Goal: Task Accomplishment & Management: Manage account settings

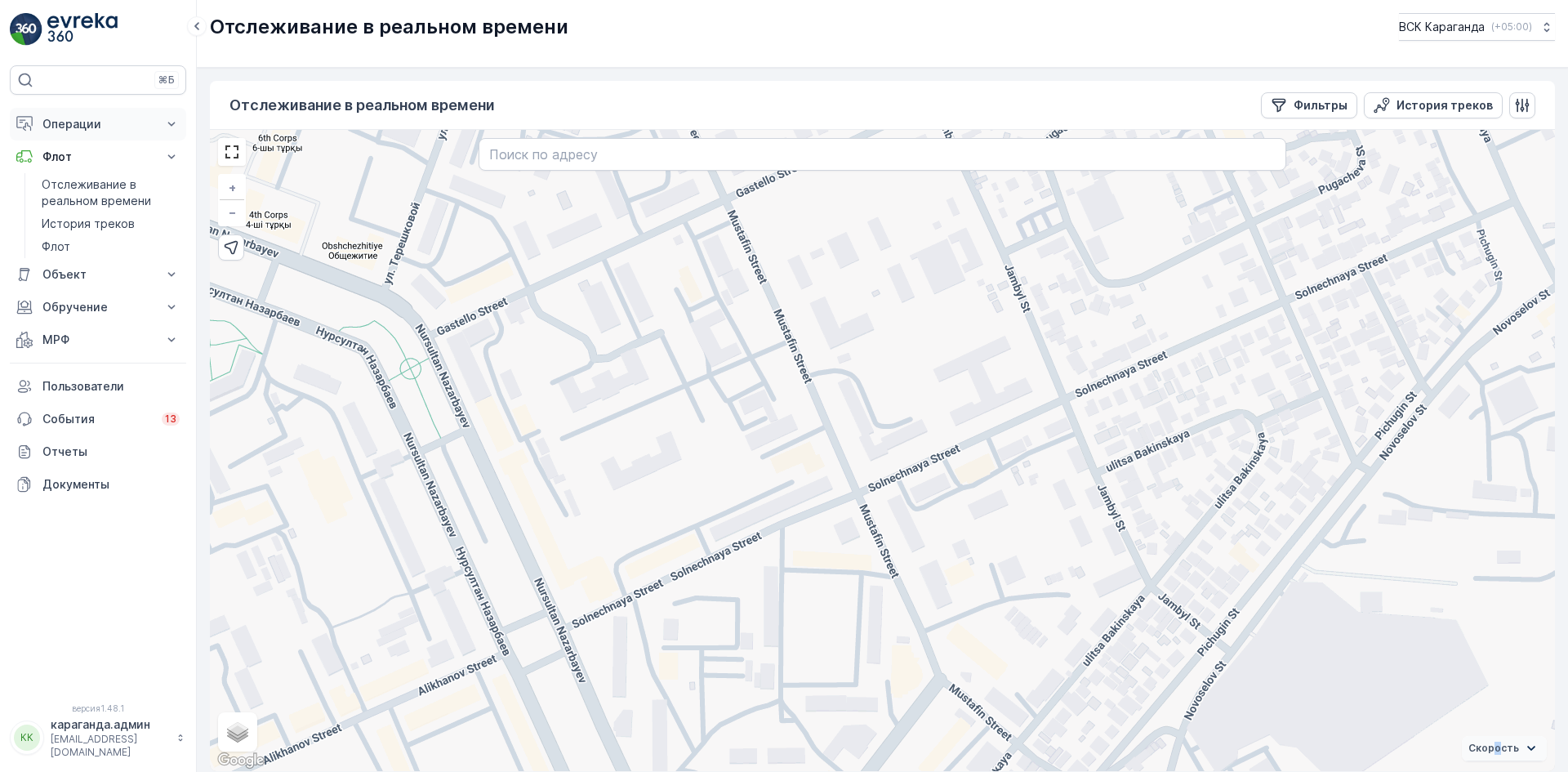
click at [80, 119] on font "Операции" at bounding box center [71, 124] width 59 height 14
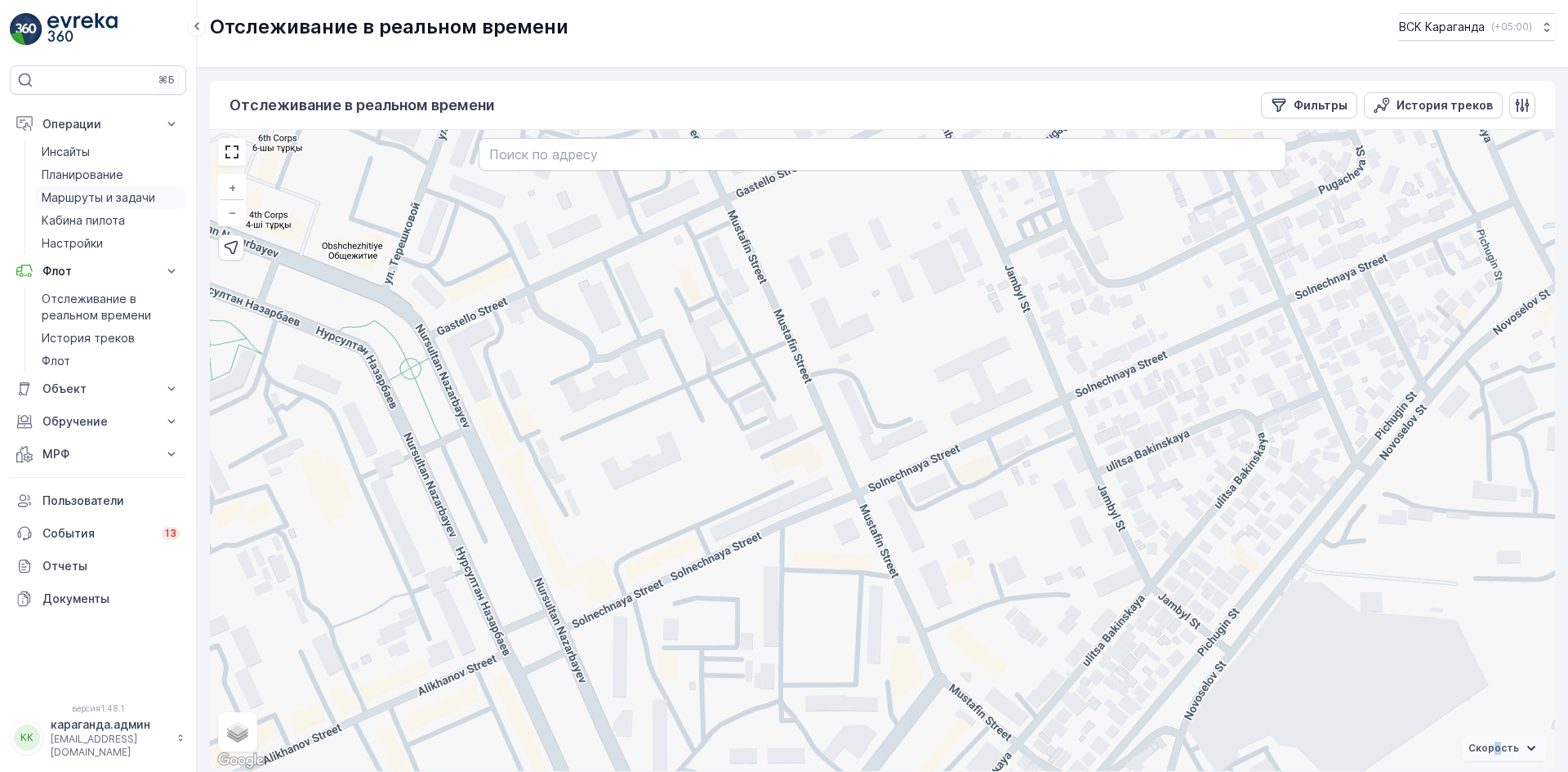
click at [87, 193] on font "Маршруты и задачи" at bounding box center [98, 197] width 114 height 14
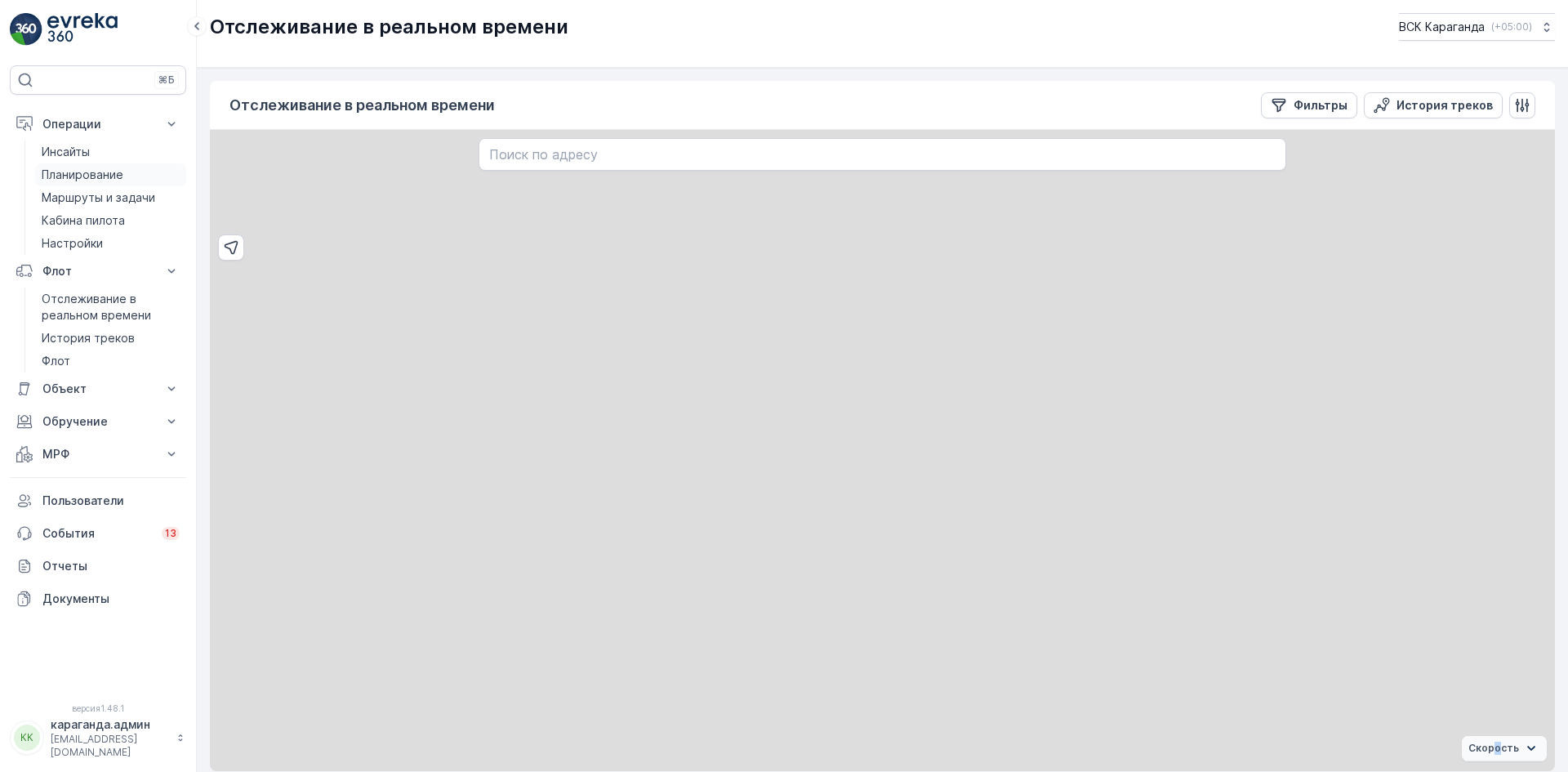
click at [73, 175] on font "Планирование" at bounding box center [82, 174] width 82 height 14
click at [84, 189] on link "Маршруты и задачи" at bounding box center [110, 198] width 151 height 23
click at [88, 197] on font "Маршруты и задачи" at bounding box center [98, 197] width 114 height 14
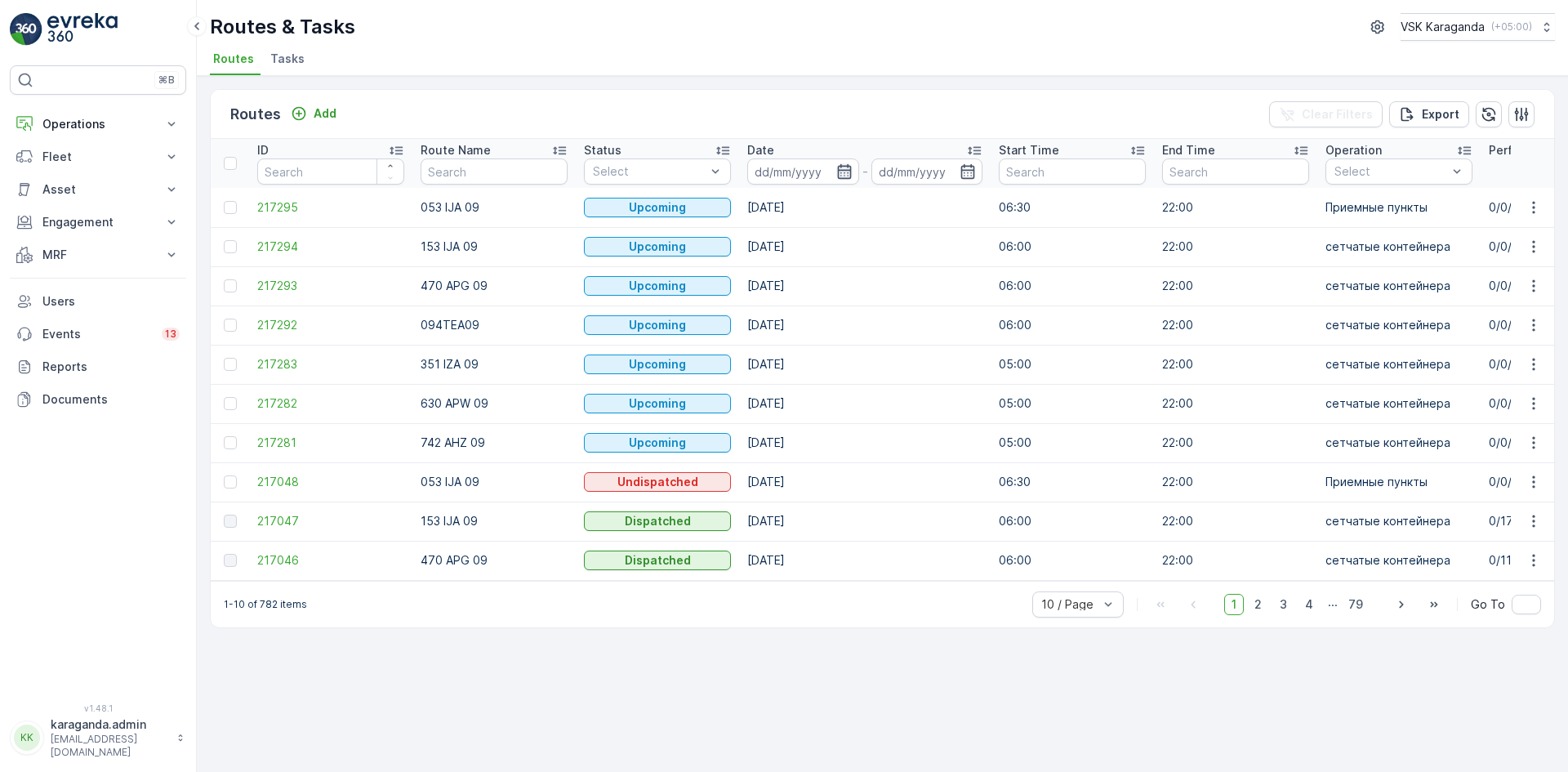
click at [849, 172] on icon "button" at bounding box center [844, 172] width 14 height 15
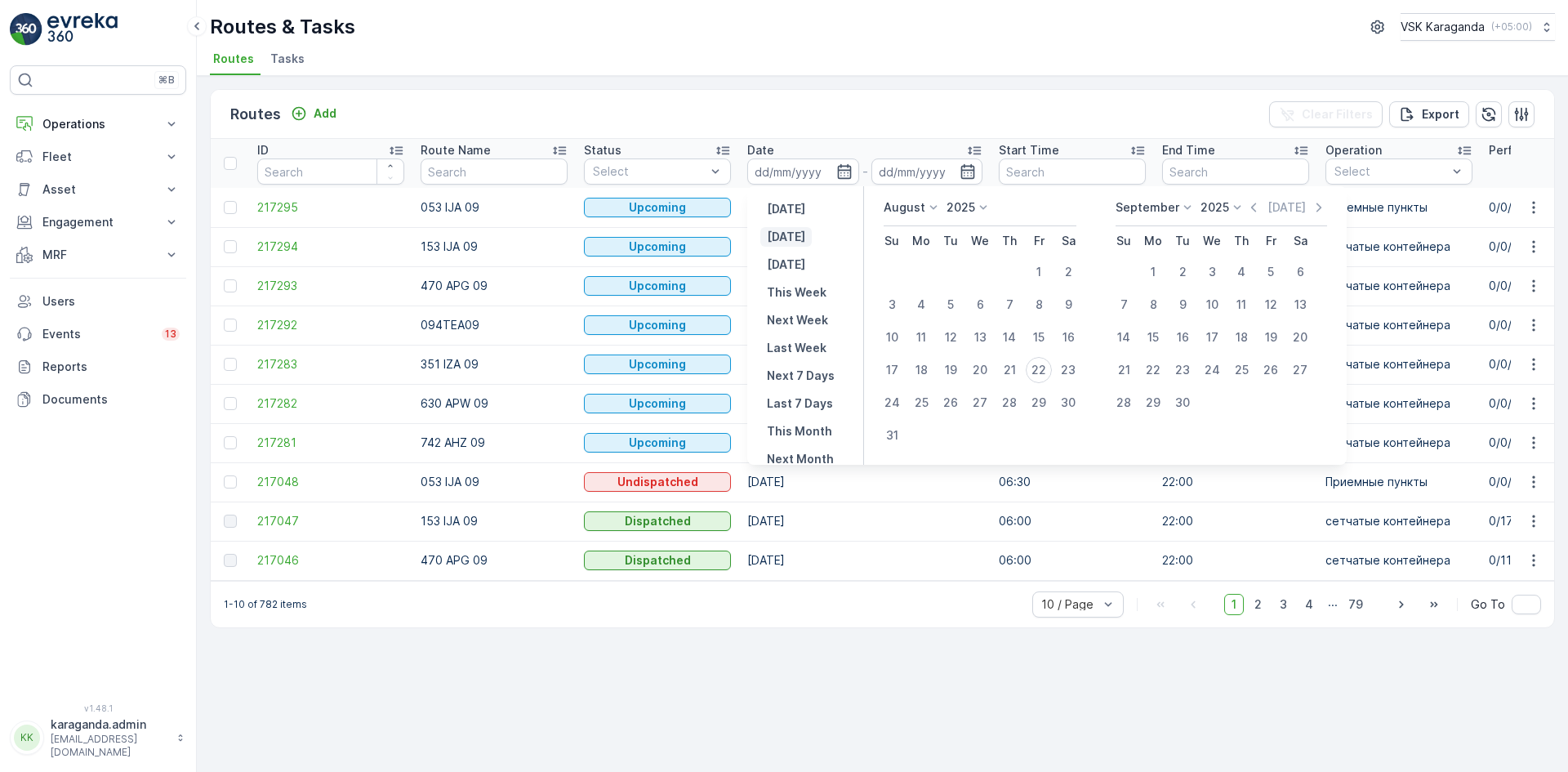
click at [782, 239] on p "[DATE]" at bounding box center [786, 237] width 38 height 17
type input "[DATE]"
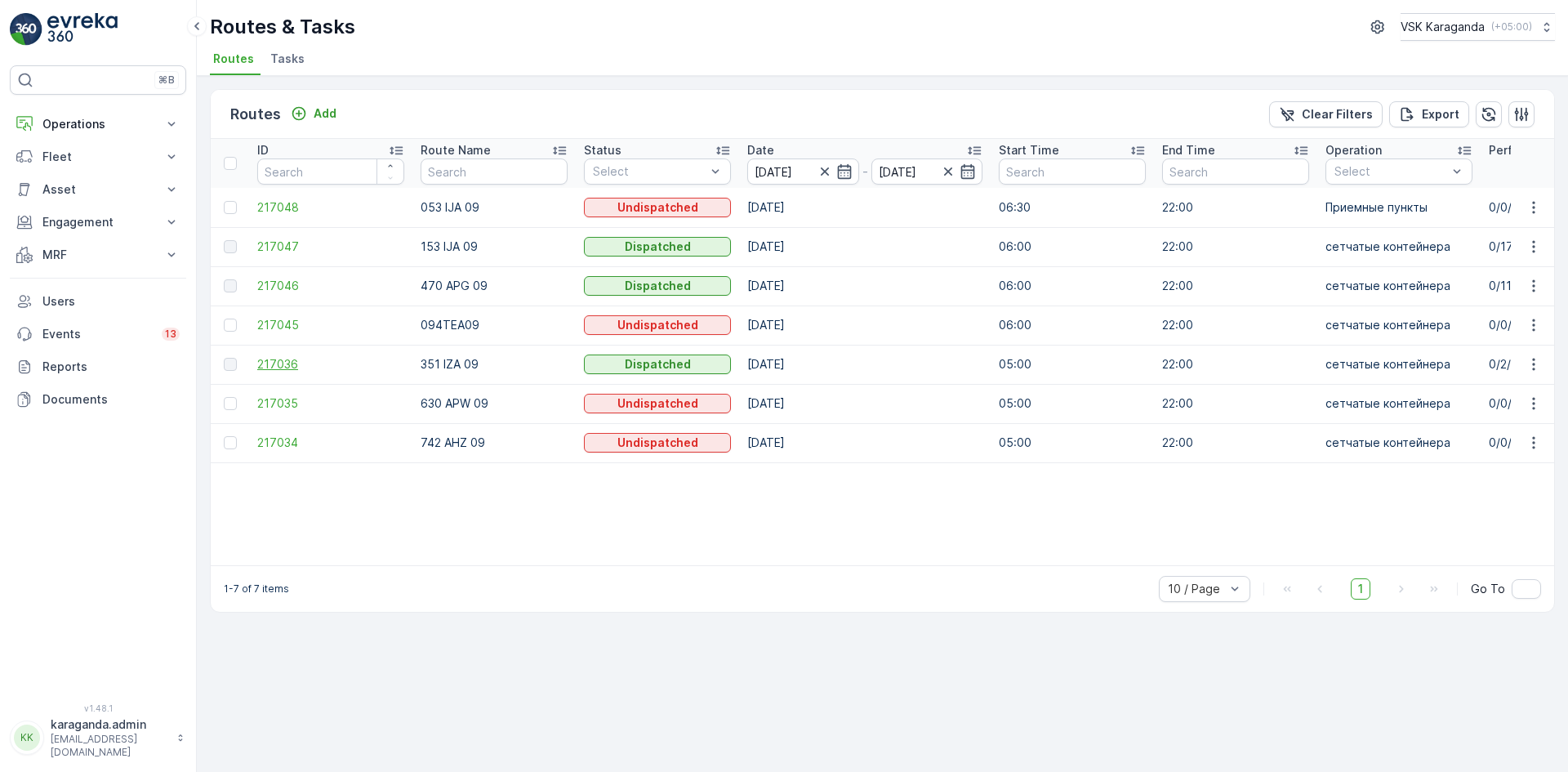
click at [277, 366] on span "217036" at bounding box center [330, 365] width 147 height 17
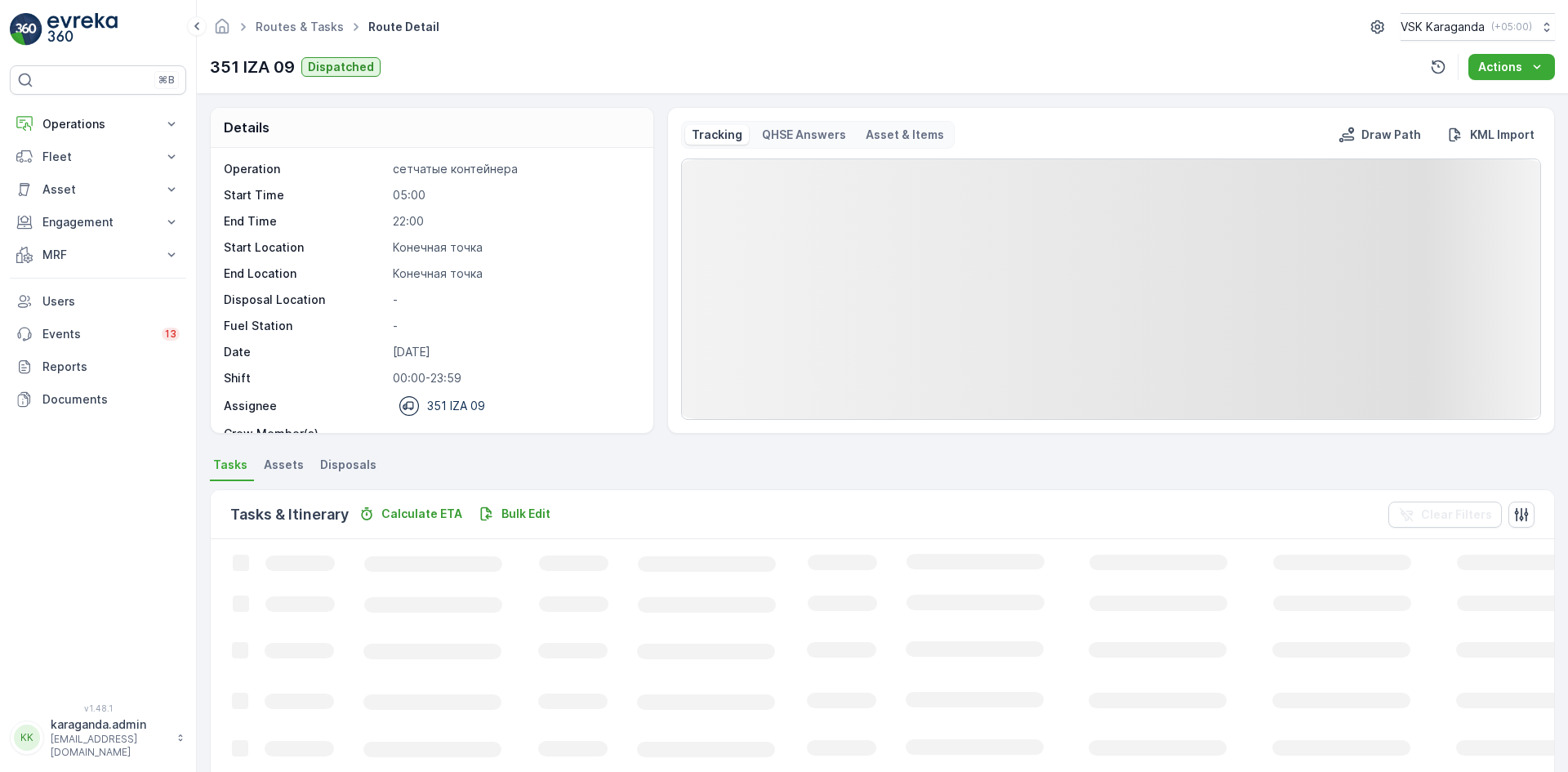
click at [346, 462] on span "Disposals" at bounding box center [348, 465] width 56 height 17
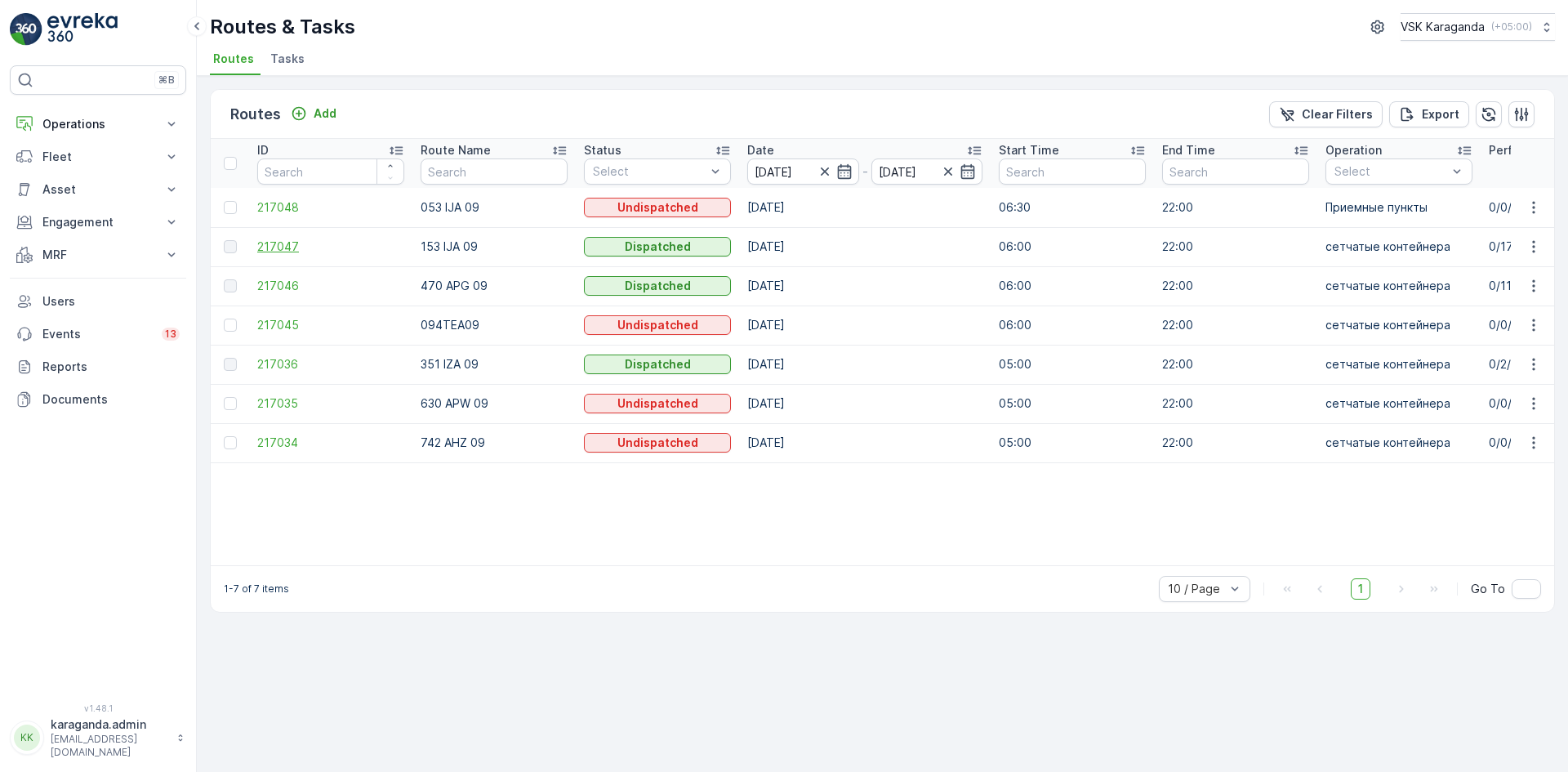
click at [278, 249] on span "217047" at bounding box center [330, 247] width 147 height 17
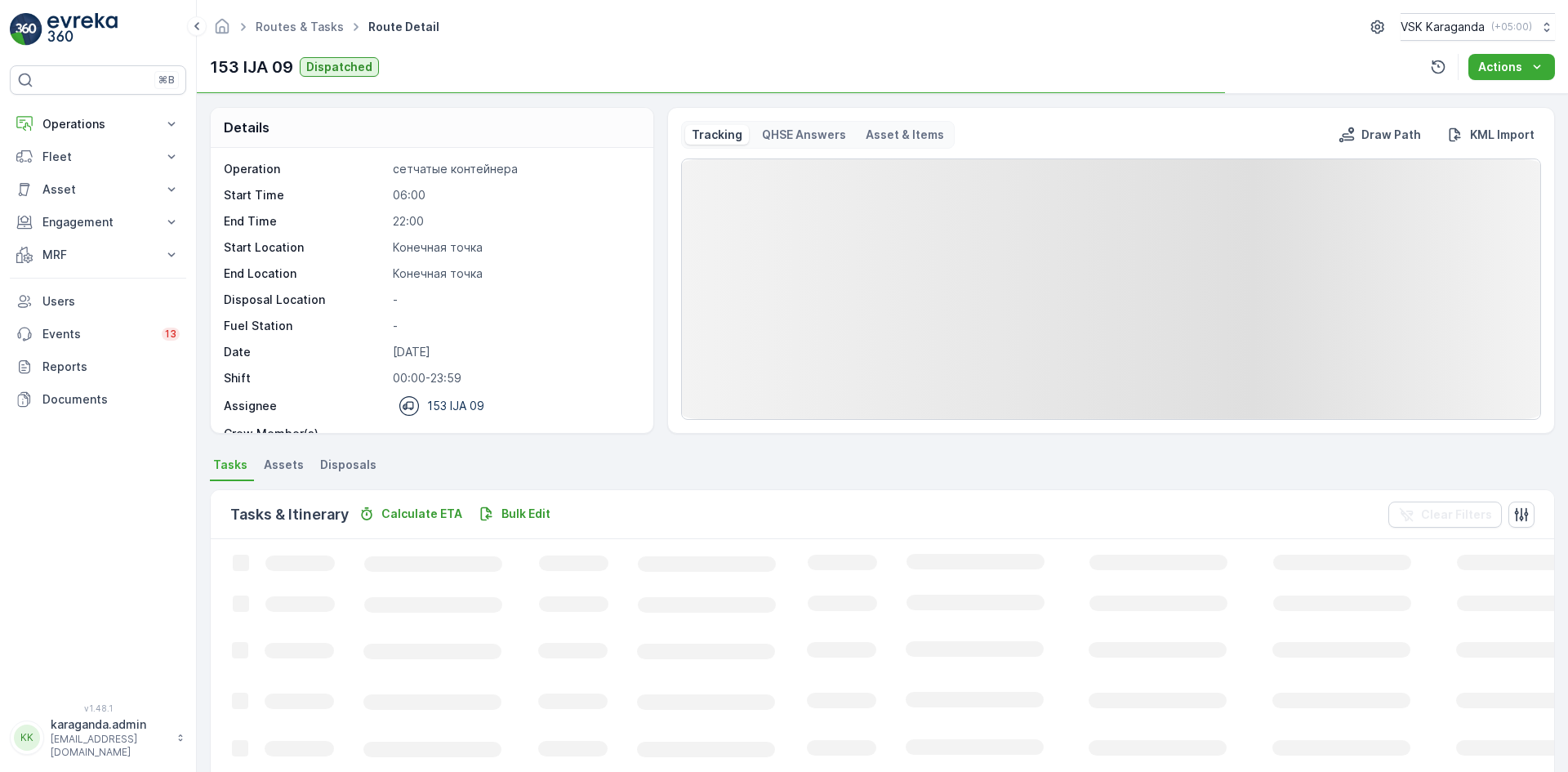
click at [353, 467] on span "Disposals" at bounding box center [348, 465] width 56 height 17
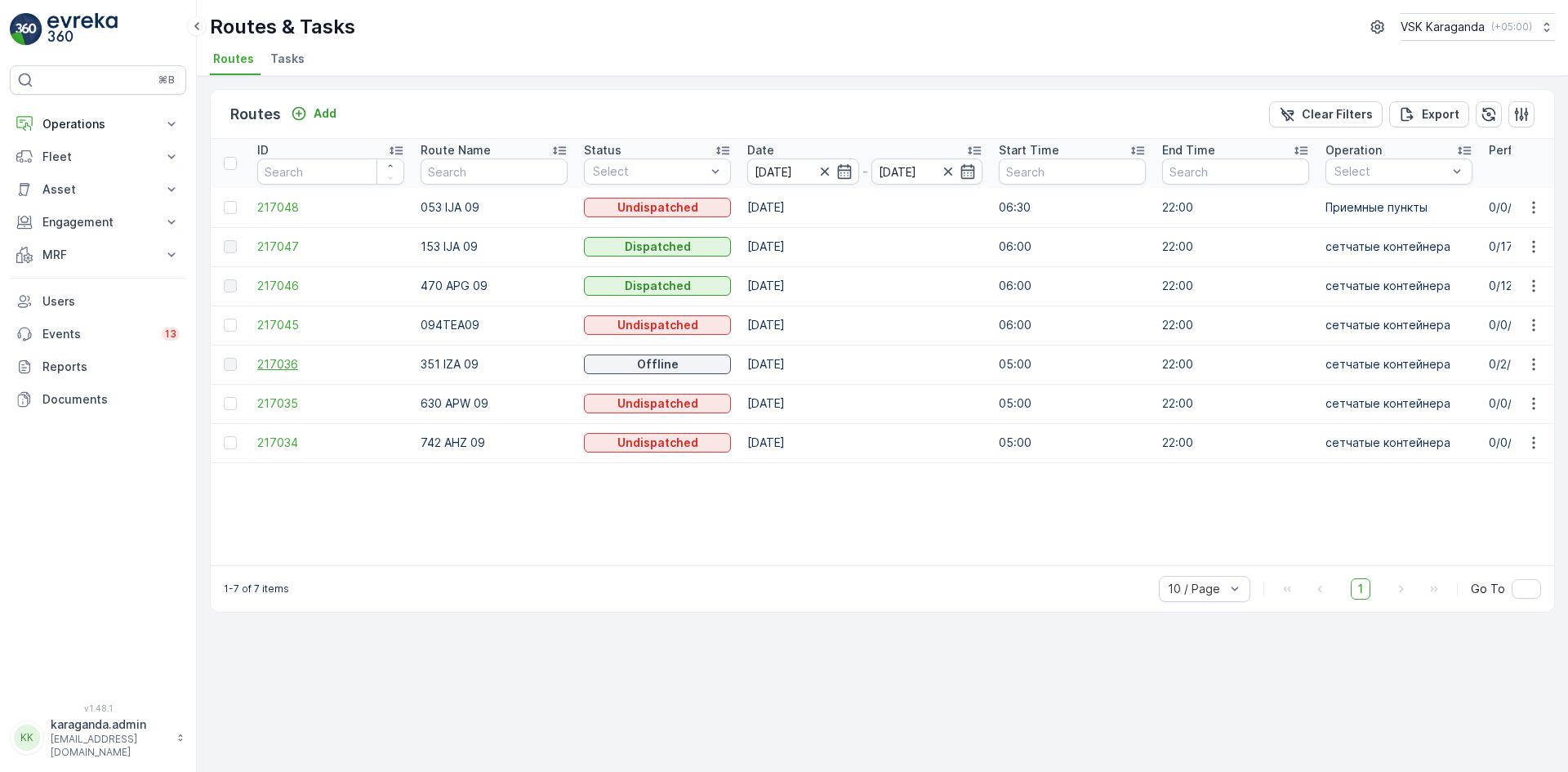
click at [302, 362] on span "217036" at bounding box center [330, 365] width 147 height 17
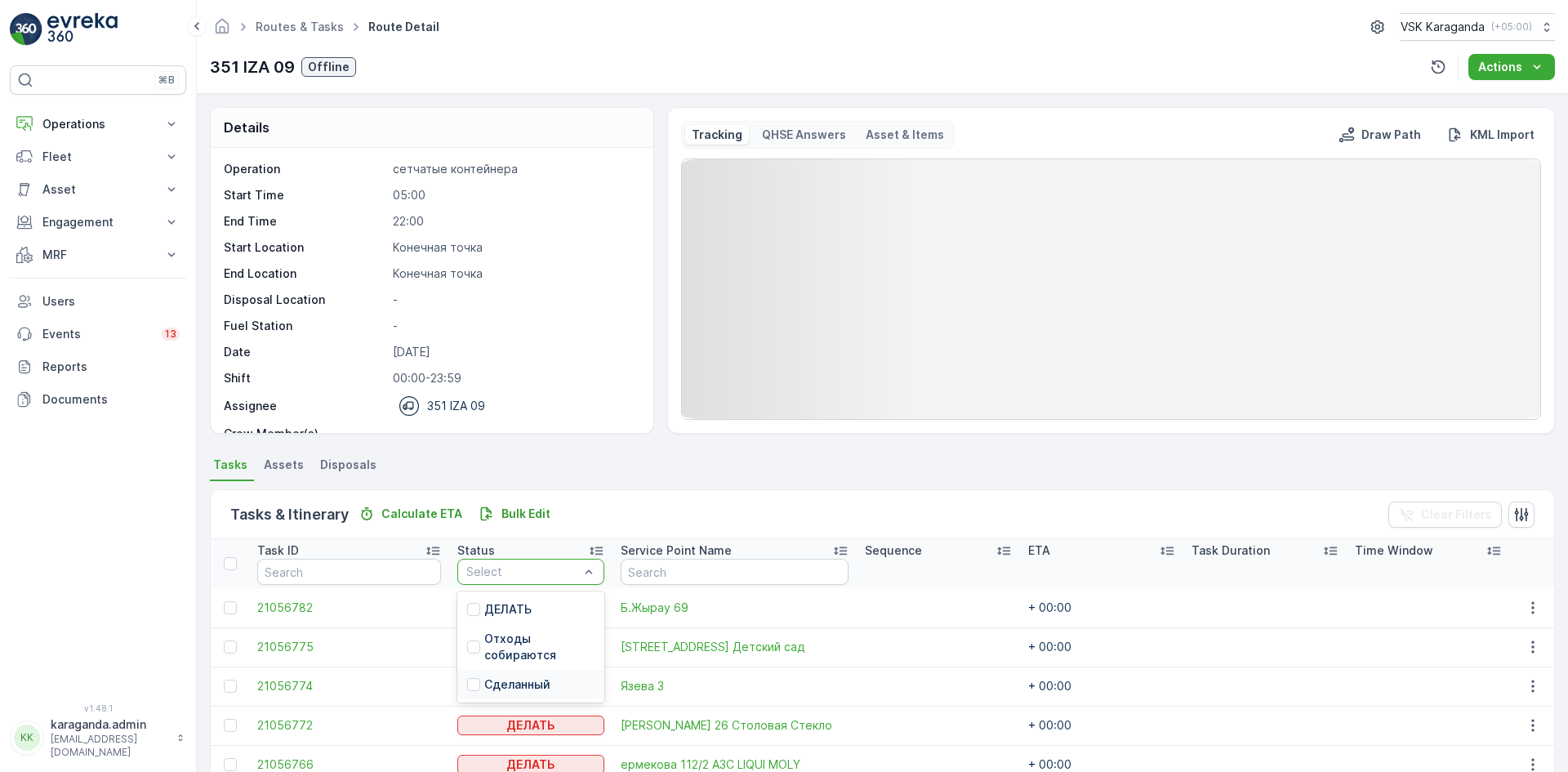
click at [540, 677] on p "Сделанный" at bounding box center [517, 685] width 66 height 17
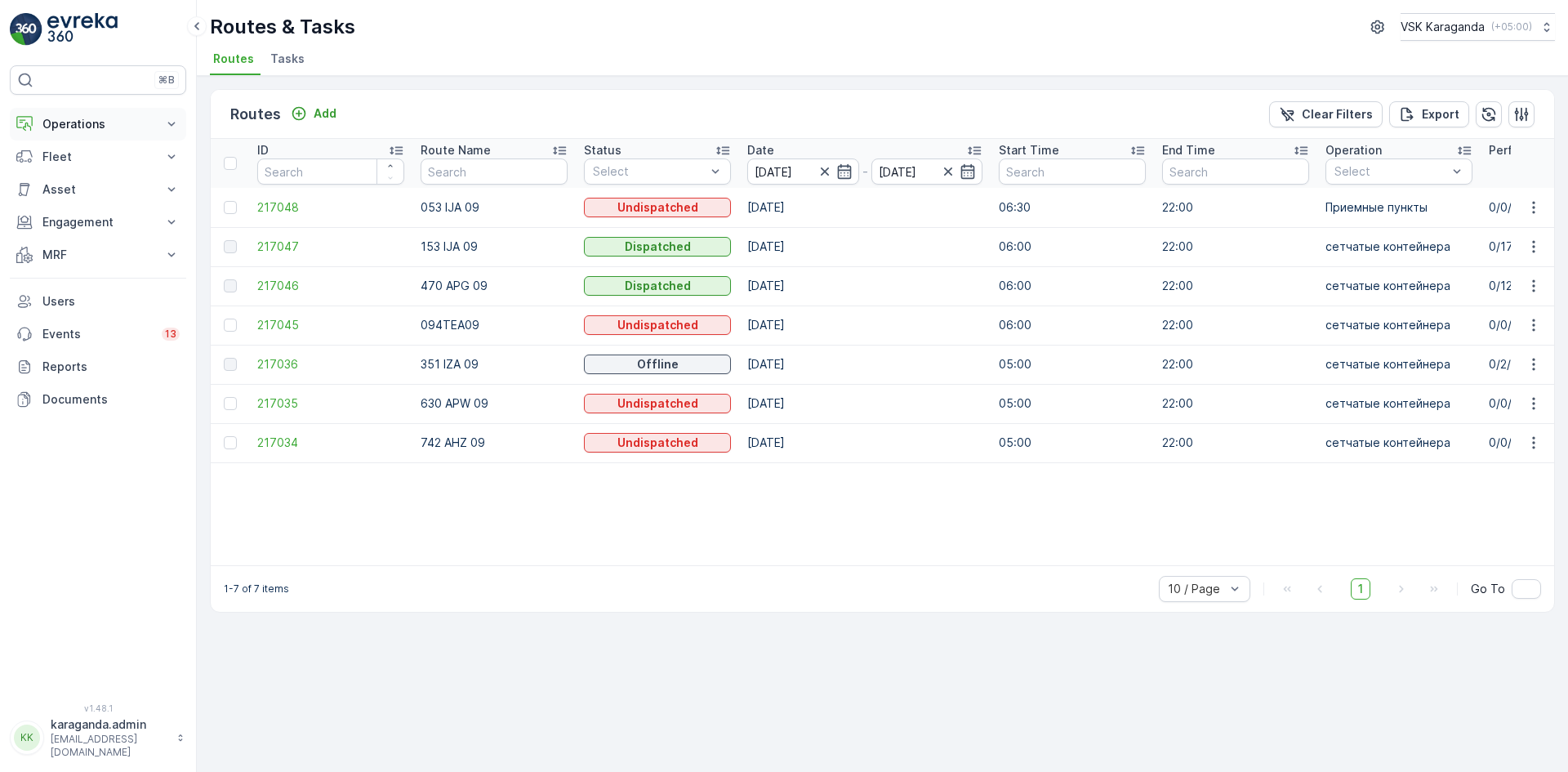
click at [80, 129] on p "Operations" at bounding box center [98, 124] width 111 height 17
click at [71, 176] on p "Planning" at bounding box center [64, 175] width 46 height 17
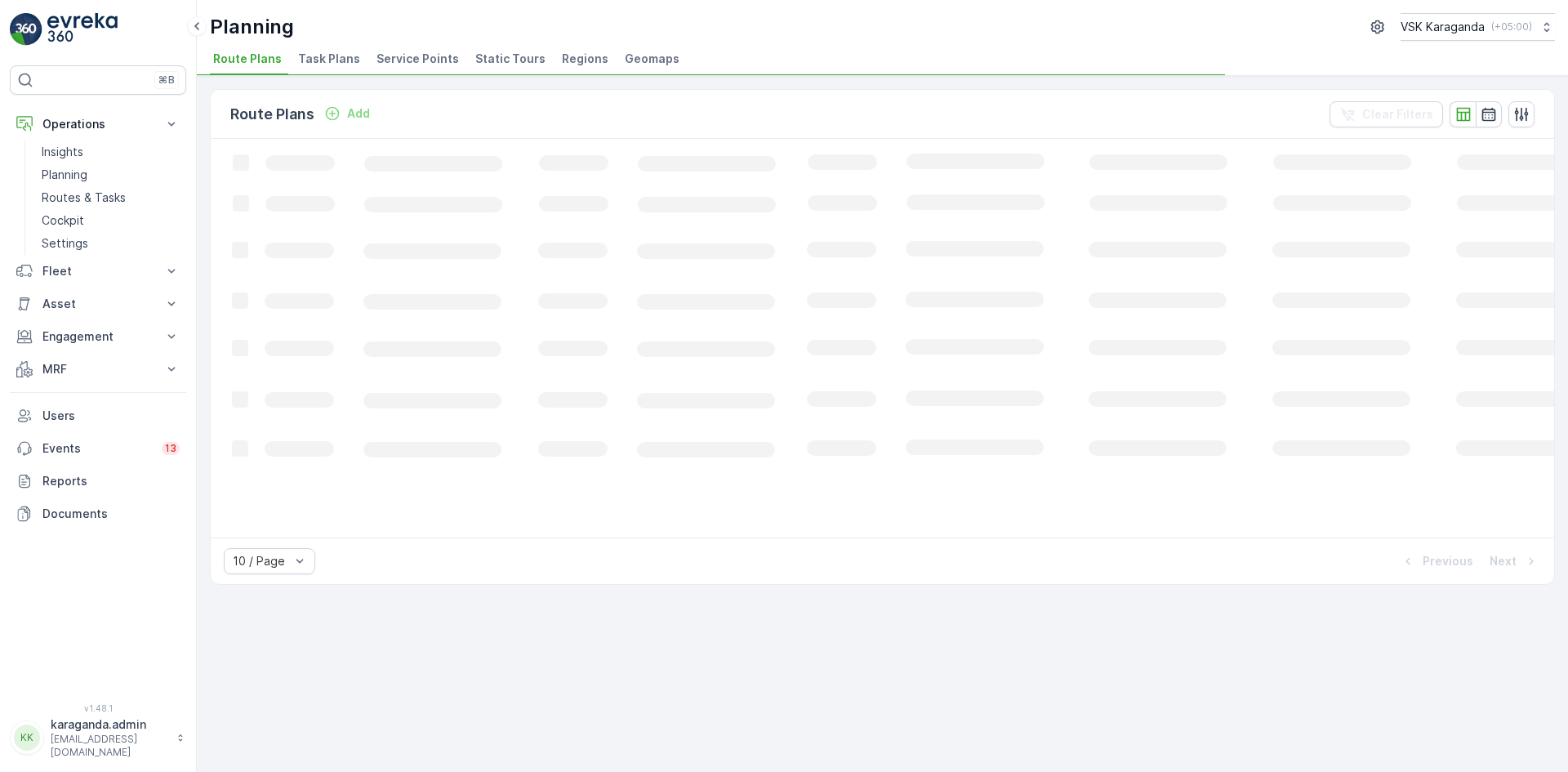
click at [406, 57] on span "Service Points" at bounding box center [418, 59] width 83 height 17
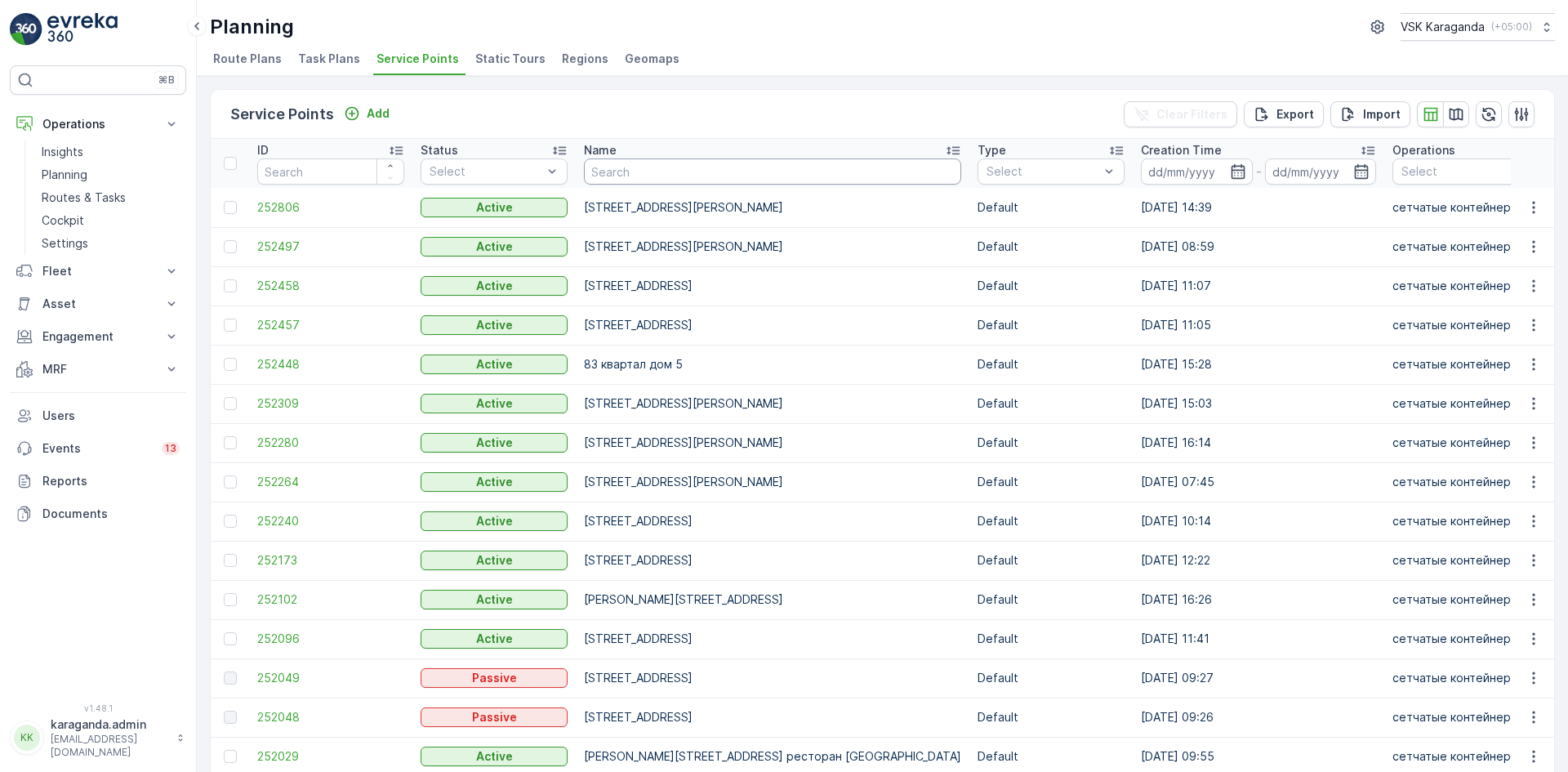
click at [598, 172] on input "text" at bounding box center [772, 172] width 377 height 27
type input "[PERSON_NAME][PERSON_NAME]"
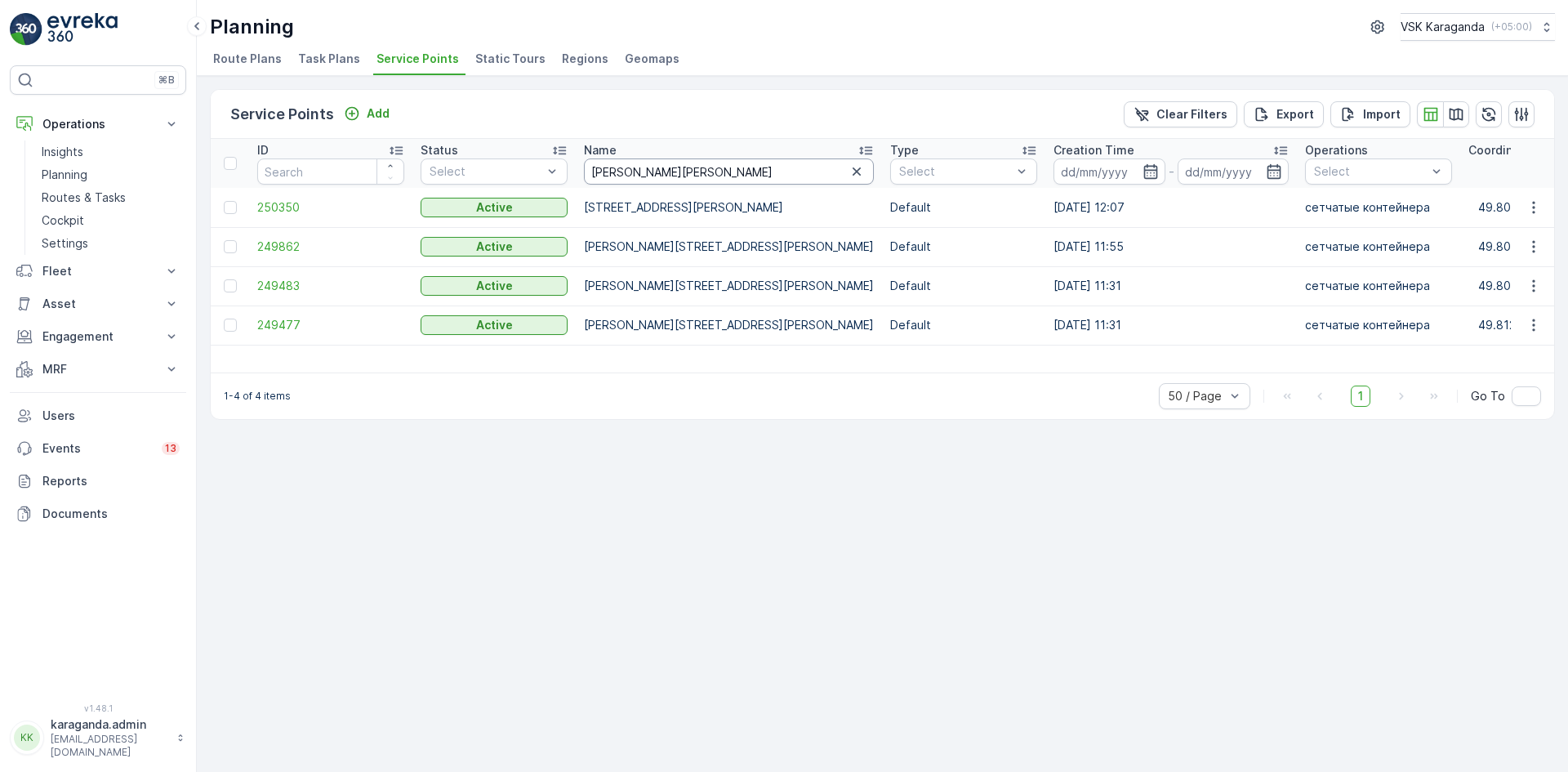
click at [602, 173] on input "[PERSON_NAME][PERSON_NAME]" at bounding box center [728, 172] width 290 height 27
type input "[PERSON_NAME]"
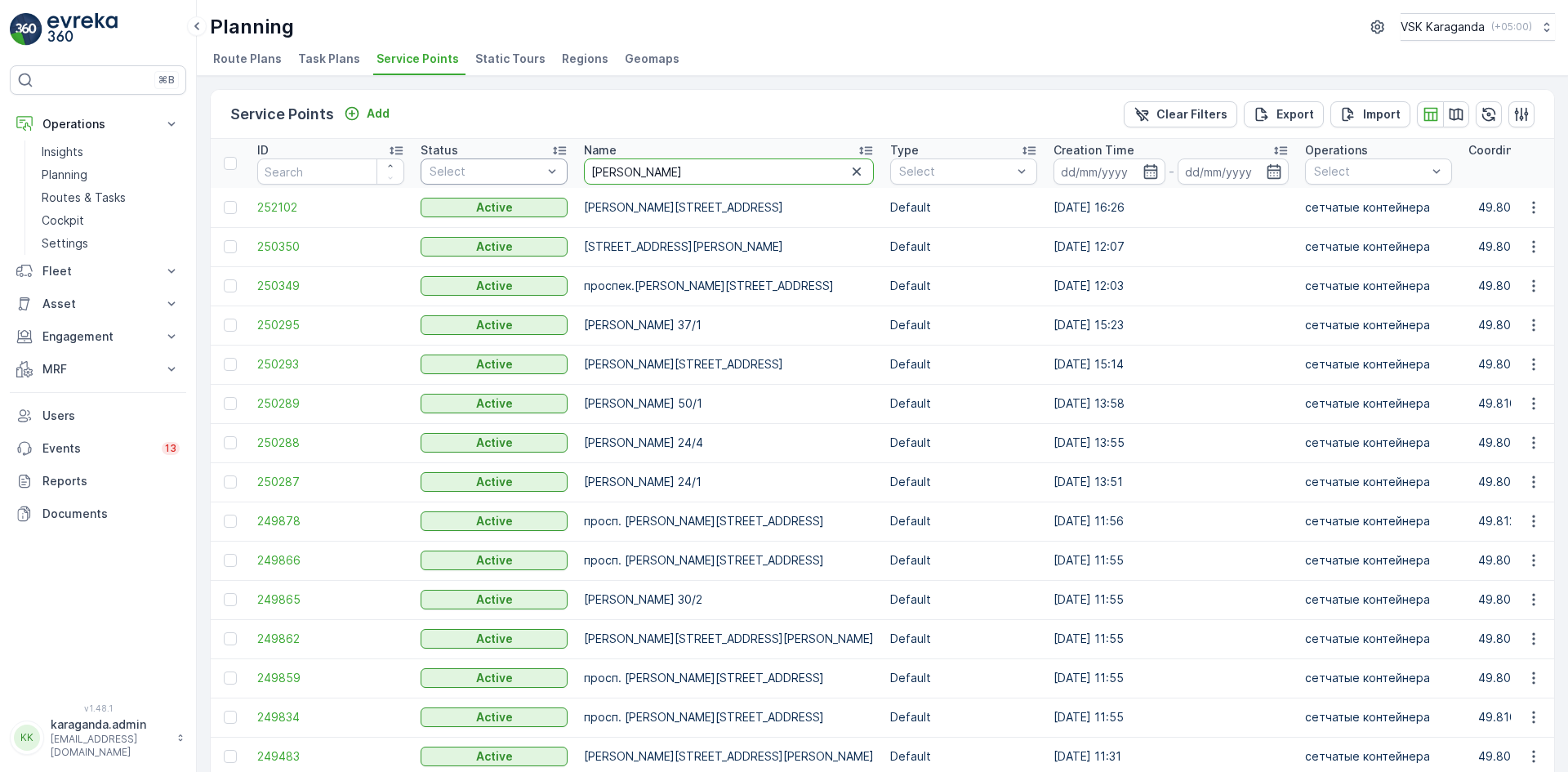
drag, startPoint x: 670, startPoint y: 176, endPoint x: 472, endPoint y: 174, distance: 198.0
type input "[PERSON_NAME]"
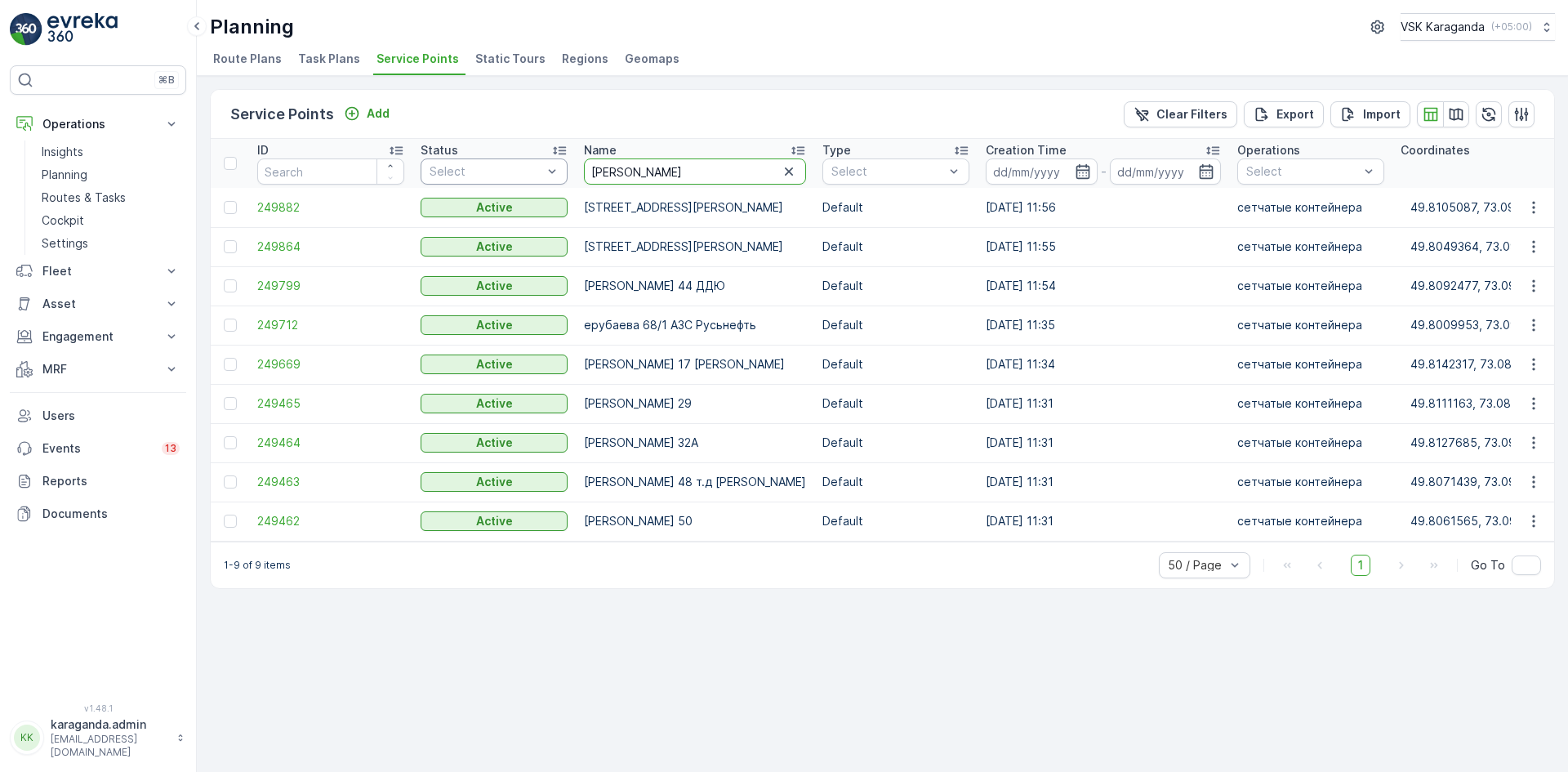
drag, startPoint x: 639, startPoint y: 171, endPoint x: 544, endPoint y: 169, distance: 95.0
type input "[PERSON_NAME]"
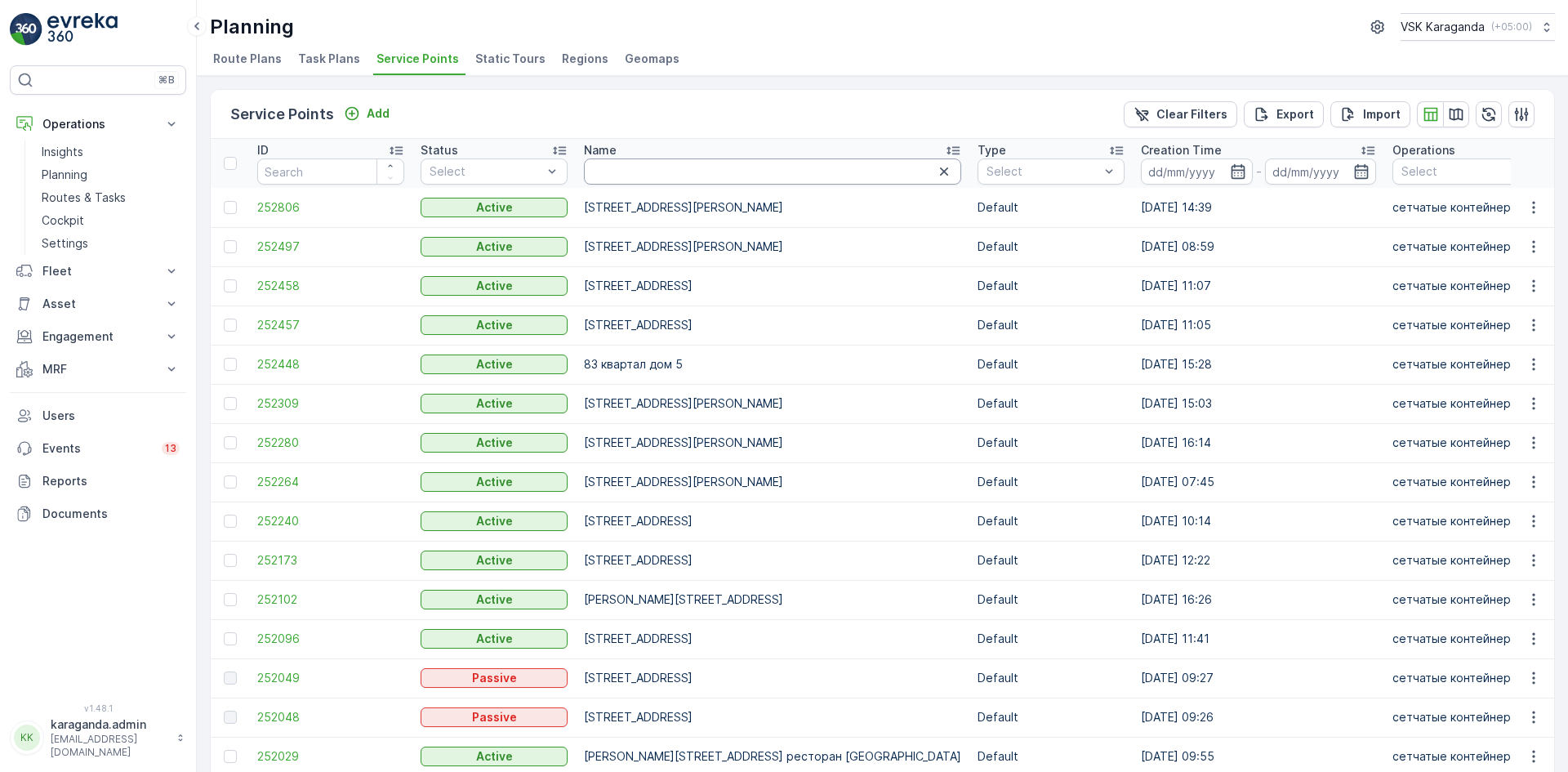
click at [631, 172] on input "text" at bounding box center [772, 172] width 377 height 27
type input "абдирова"
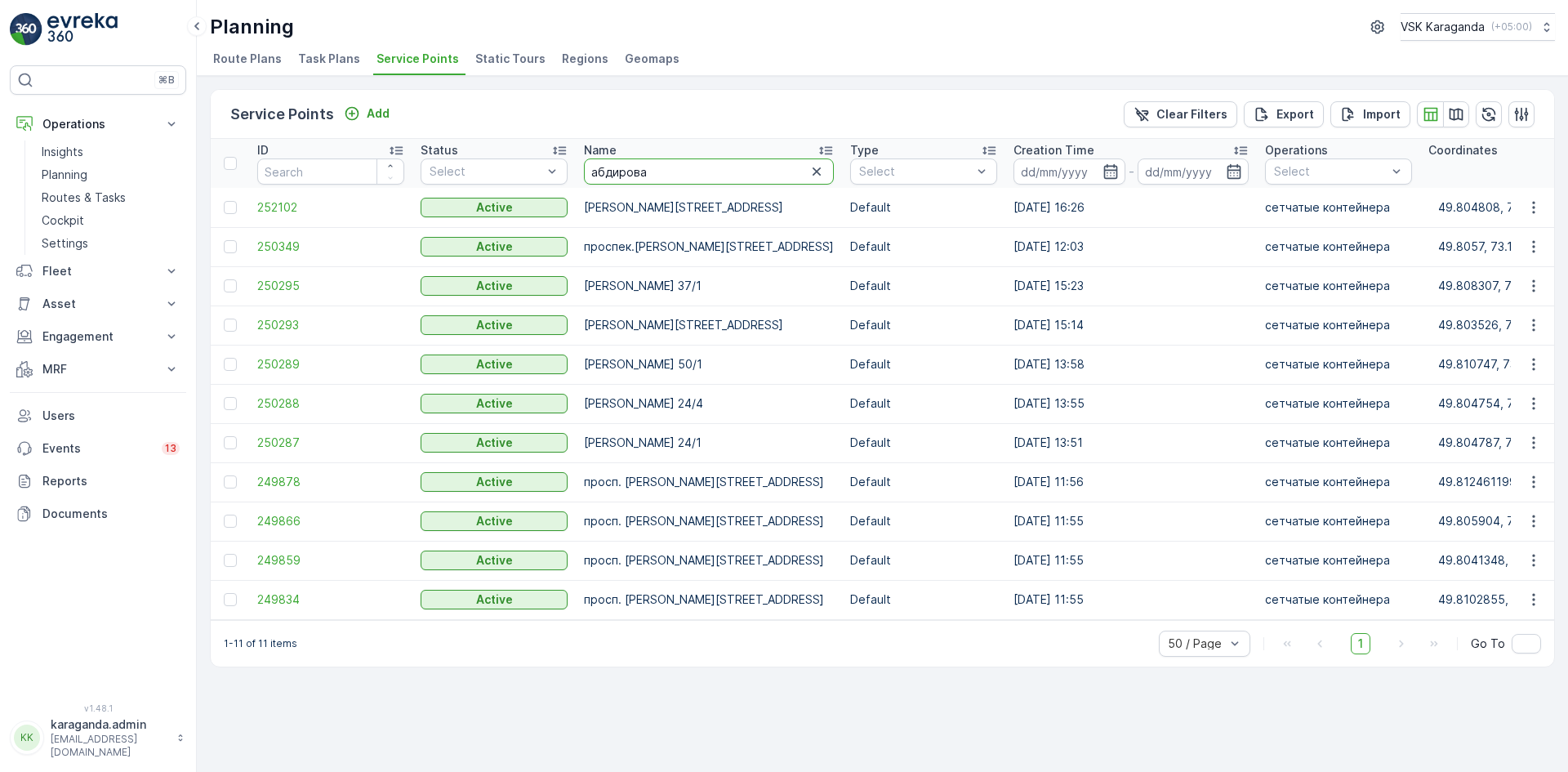
click at [593, 168] on input "абдирова" at bounding box center [708, 172] width 249 height 27
type input "[PERSON_NAME][PERSON_NAME]"
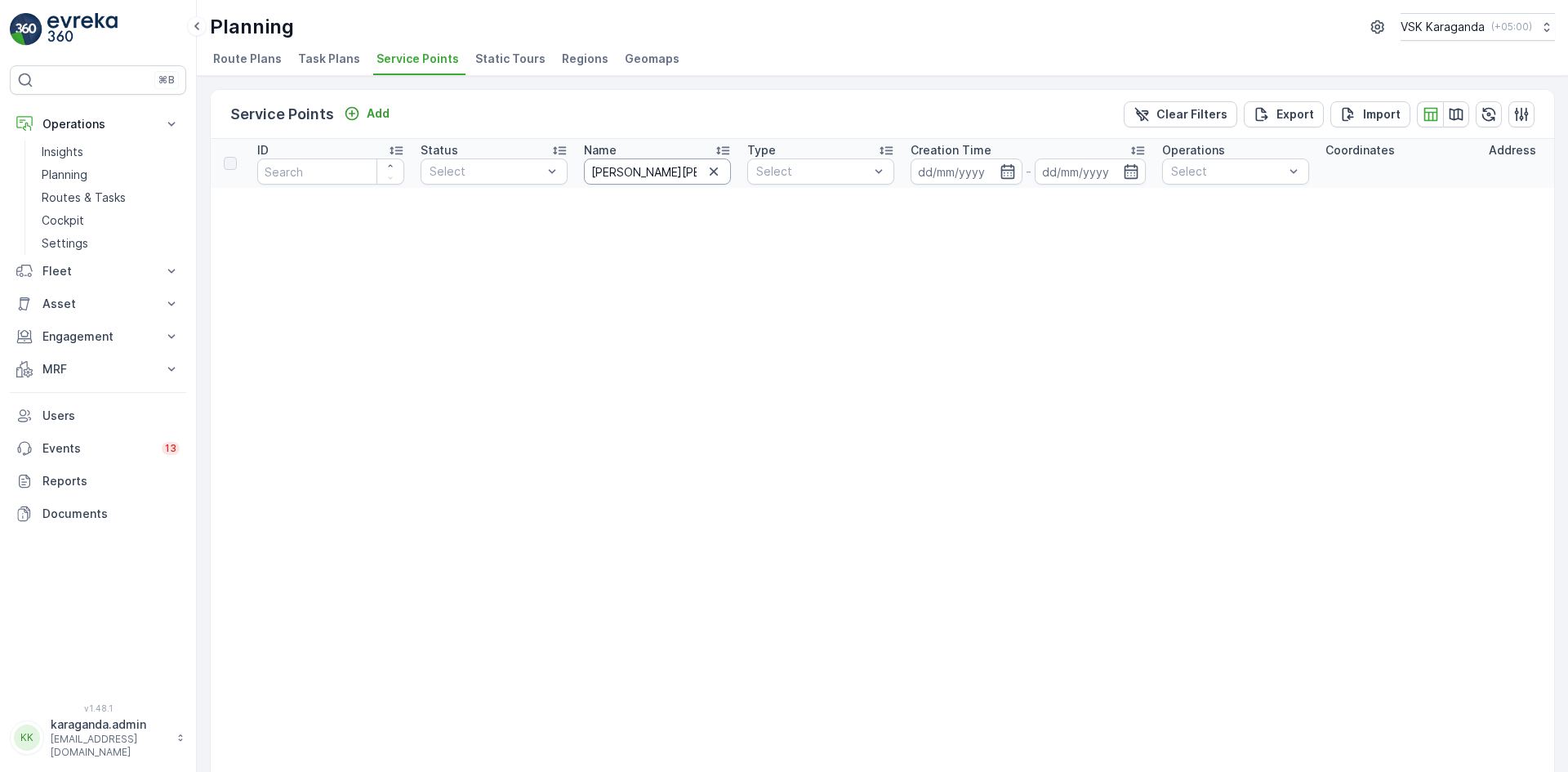
click at [617, 172] on input "[PERSON_NAME][PERSON_NAME]" at bounding box center [656, 172] width 147 height 27
type input "[PERSON_NAME][PERSON_NAME]"
drag, startPoint x: 677, startPoint y: 168, endPoint x: 580, endPoint y: 153, distance: 98.2
click at [580, 153] on th "Name [PERSON_NAME].[PERSON_NAME]" at bounding box center [657, 163] width 163 height 49
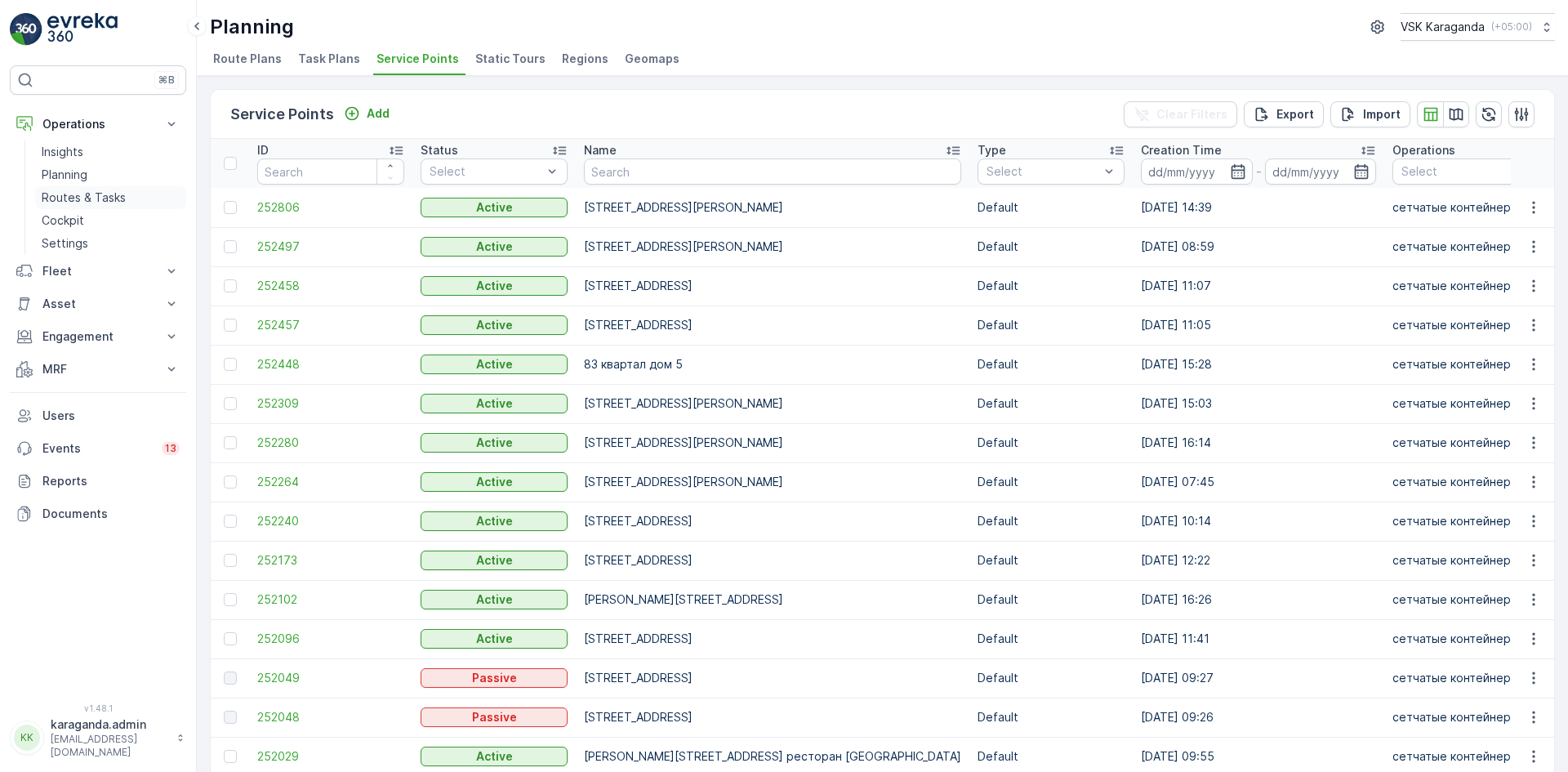
click at [71, 198] on p "Routes & Tasks" at bounding box center [83, 198] width 84 height 17
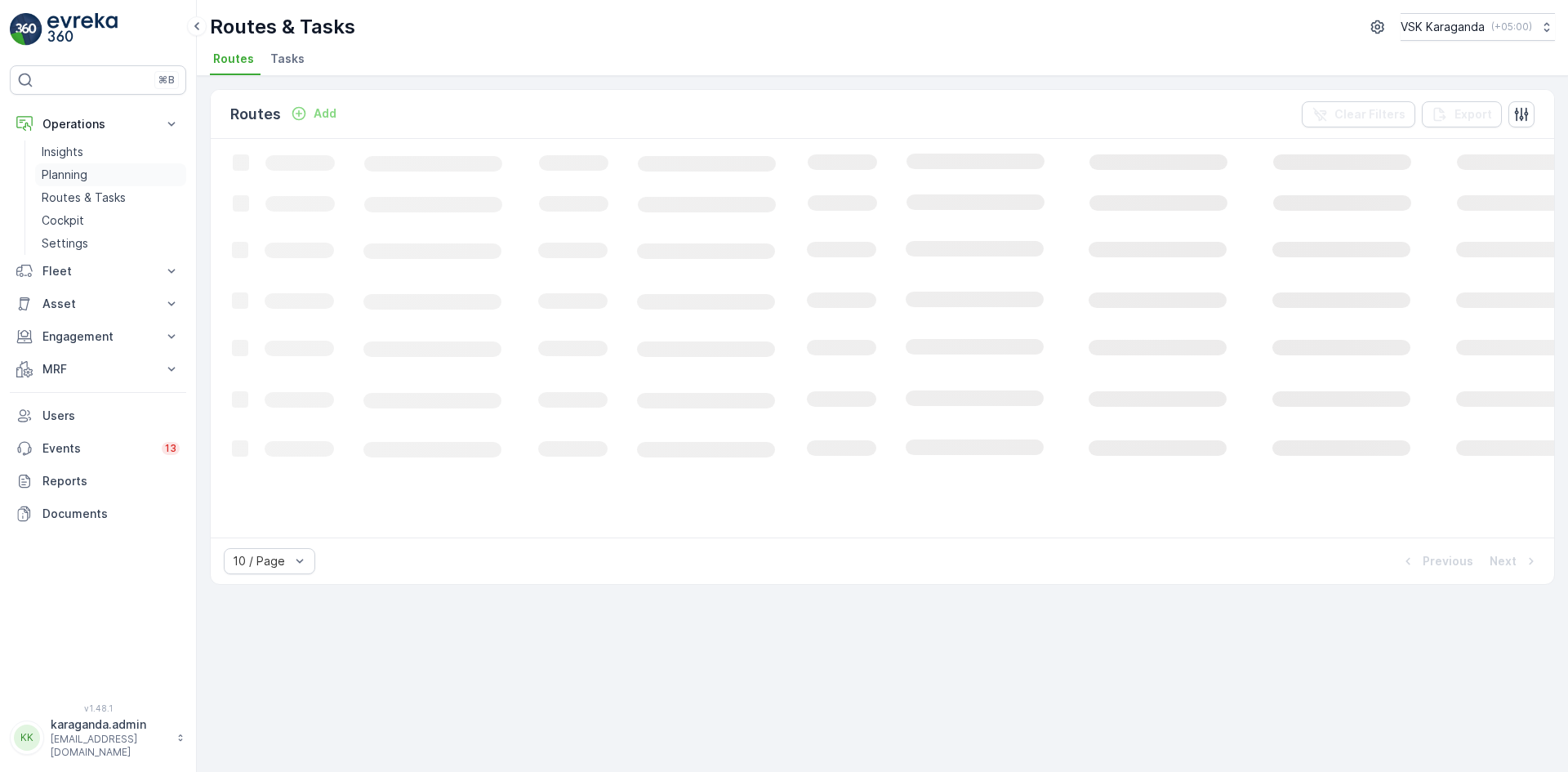
click at [71, 175] on p "Planning" at bounding box center [64, 175] width 46 height 17
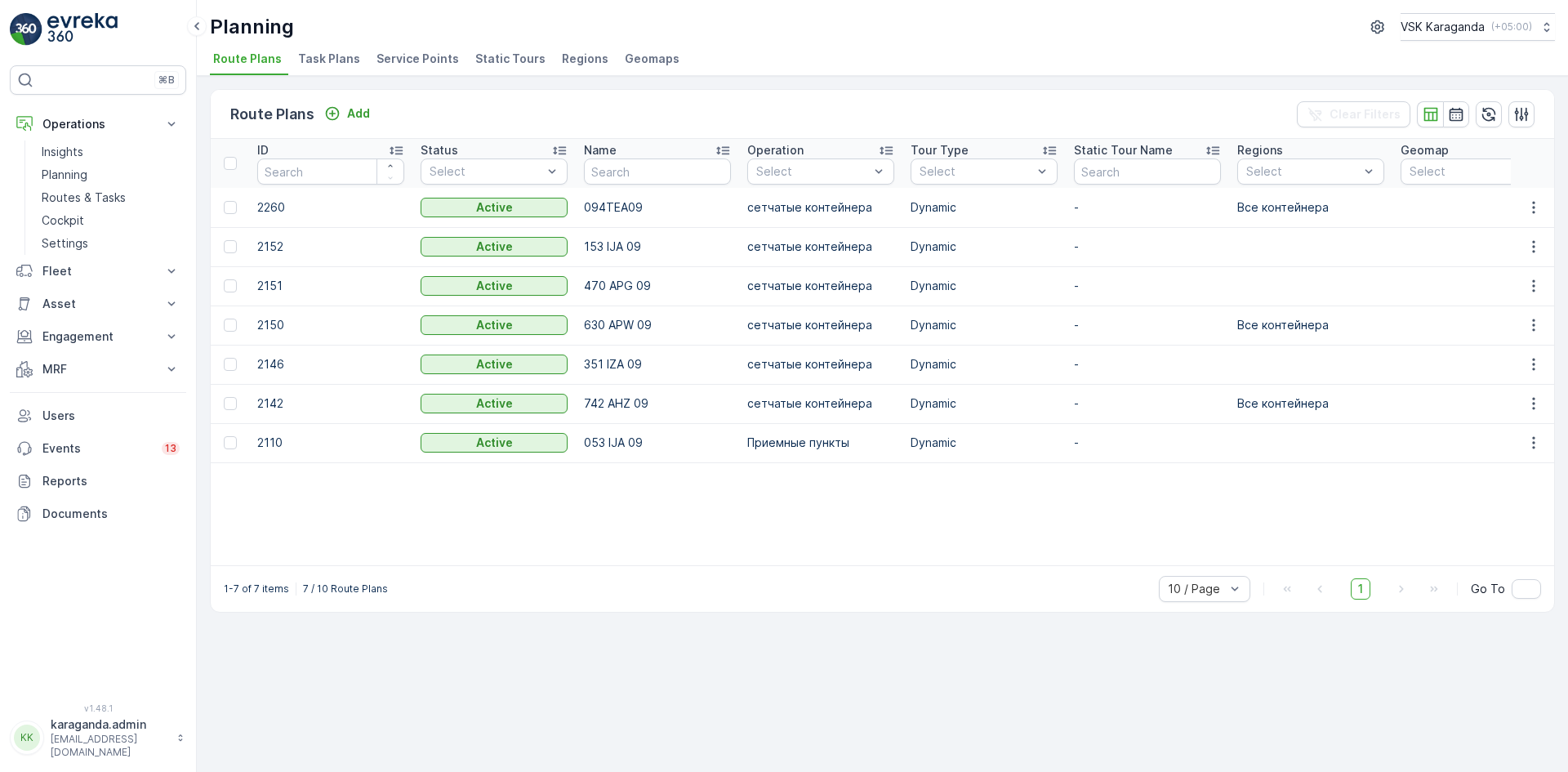
drag, startPoint x: 71, startPoint y: 270, endPoint x: 70, endPoint y: 288, distance: 18.0
click at [71, 272] on p "Fleet" at bounding box center [98, 271] width 111 height 17
click at [74, 318] on p "Track History" at bounding box center [78, 322] width 73 height 17
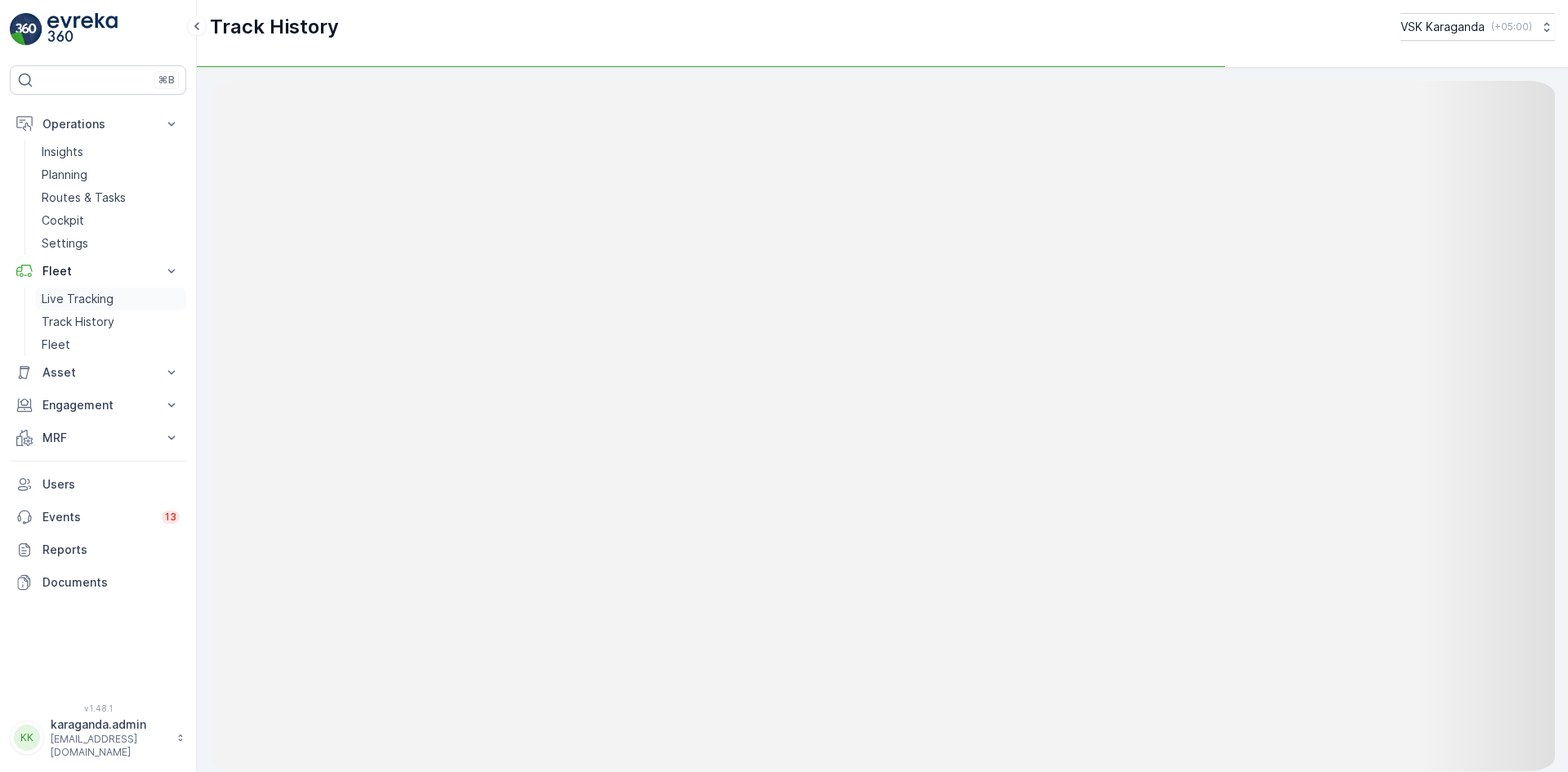
click at [103, 299] on p "Live Tracking" at bounding box center [77, 299] width 72 height 17
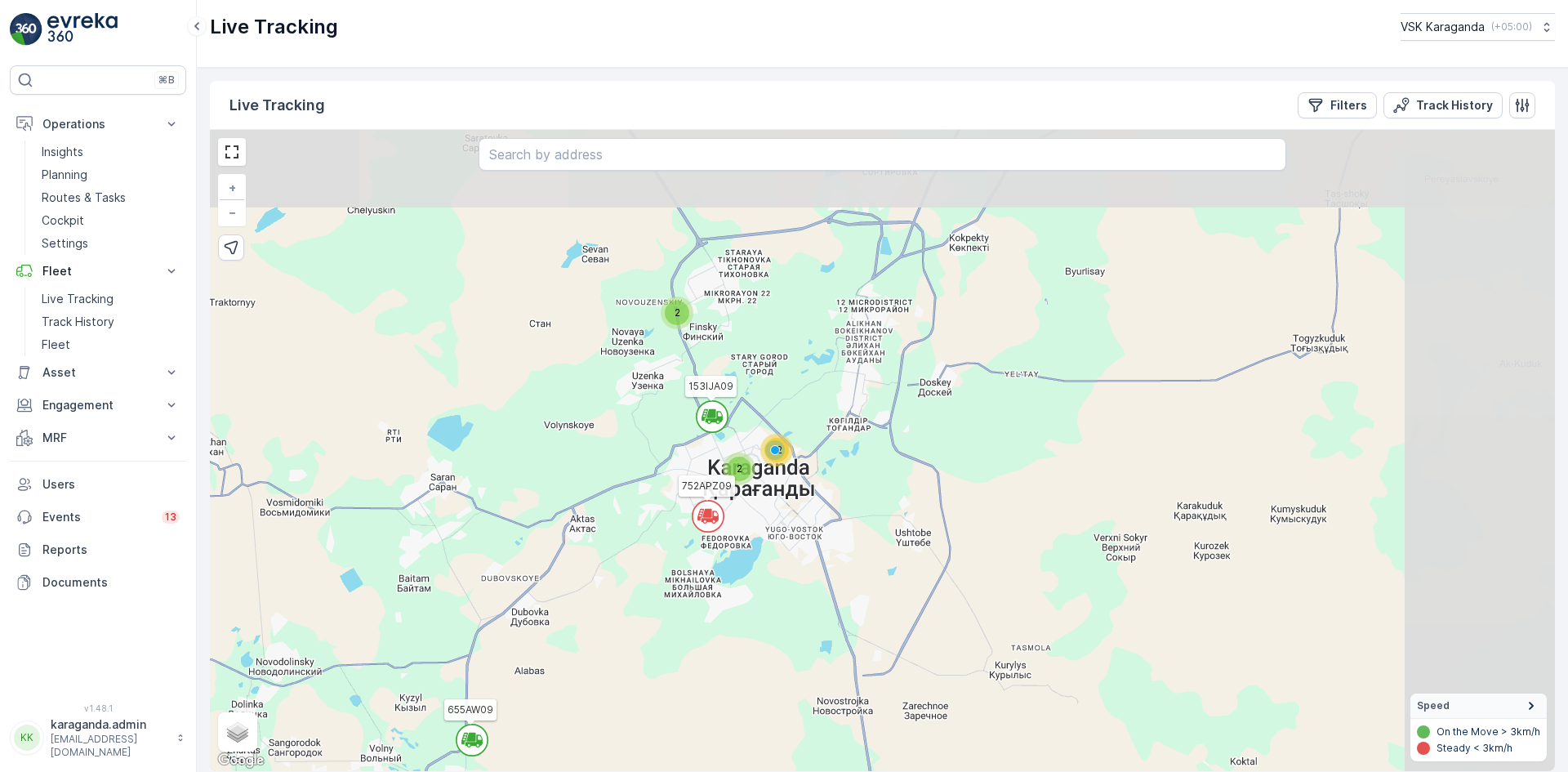
drag, startPoint x: 1028, startPoint y: 399, endPoint x: 769, endPoint y: 465, distance: 267.3
click at [772, 478] on div "2 2 12 153IJA09 655AW09 752APZ09 + − Satellite Roadmap Terrain Hybrid Leaflet K…" at bounding box center [882, 450] width 1345 height 641
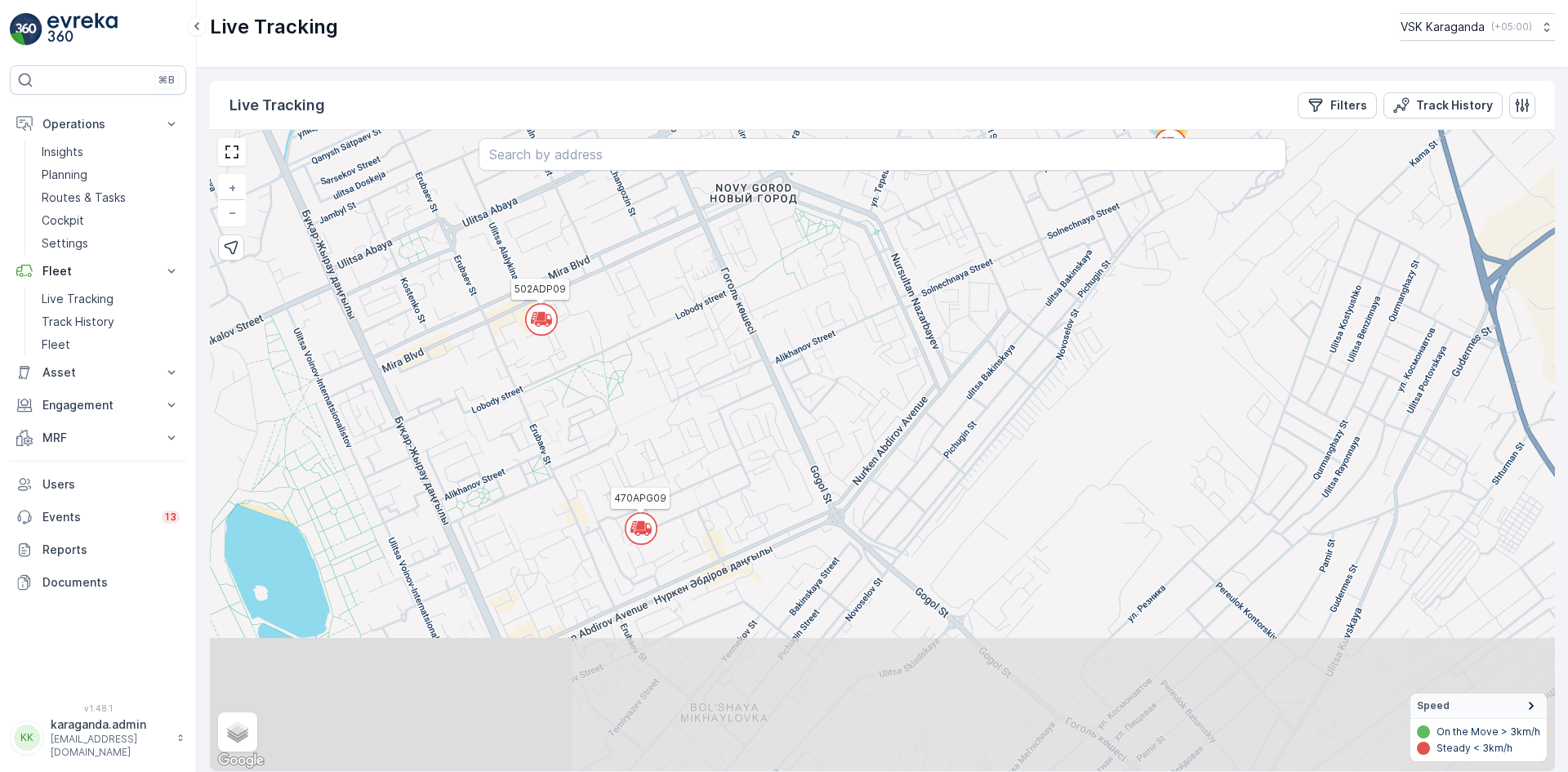
drag, startPoint x: 685, startPoint y: 594, endPoint x: 794, endPoint y: 423, distance: 202.8
click at [794, 423] on div "10 153IJA09 655AW09 752APZ09 470APG09 502ADP09 094TEA09 960EQO2 053IJAО09 186АO…" at bounding box center [882, 450] width 1345 height 641
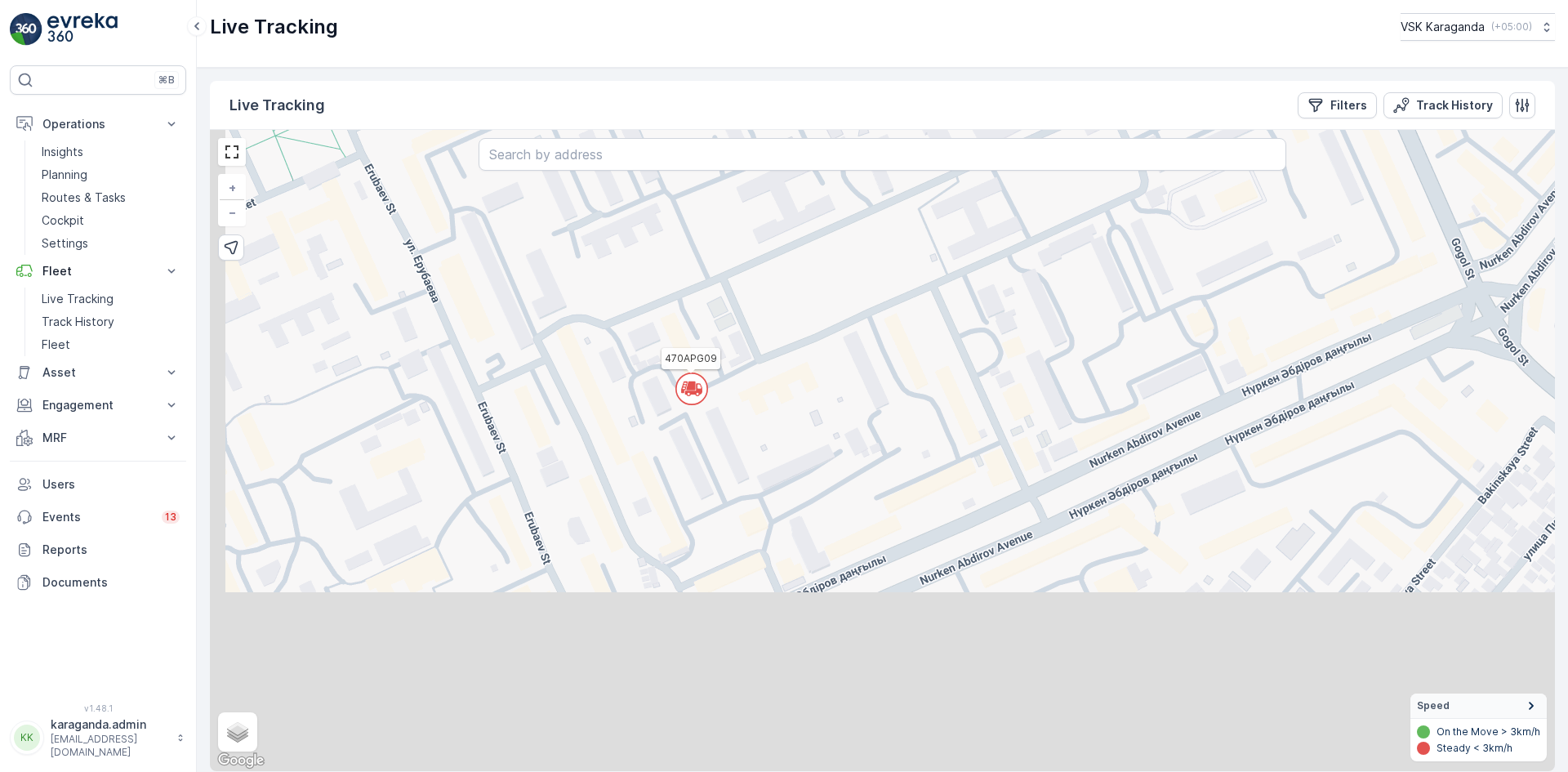
drag, startPoint x: 655, startPoint y: 541, endPoint x: 878, endPoint y: 268, distance: 352.5
click at [878, 268] on div "4 3 153IJA09 655AW09 752APZ09 470APG09 502ADP09 094TEA09 960EQO2 053IJAО09 186А…" at bounding box center [882, 450] width 1345 height 641
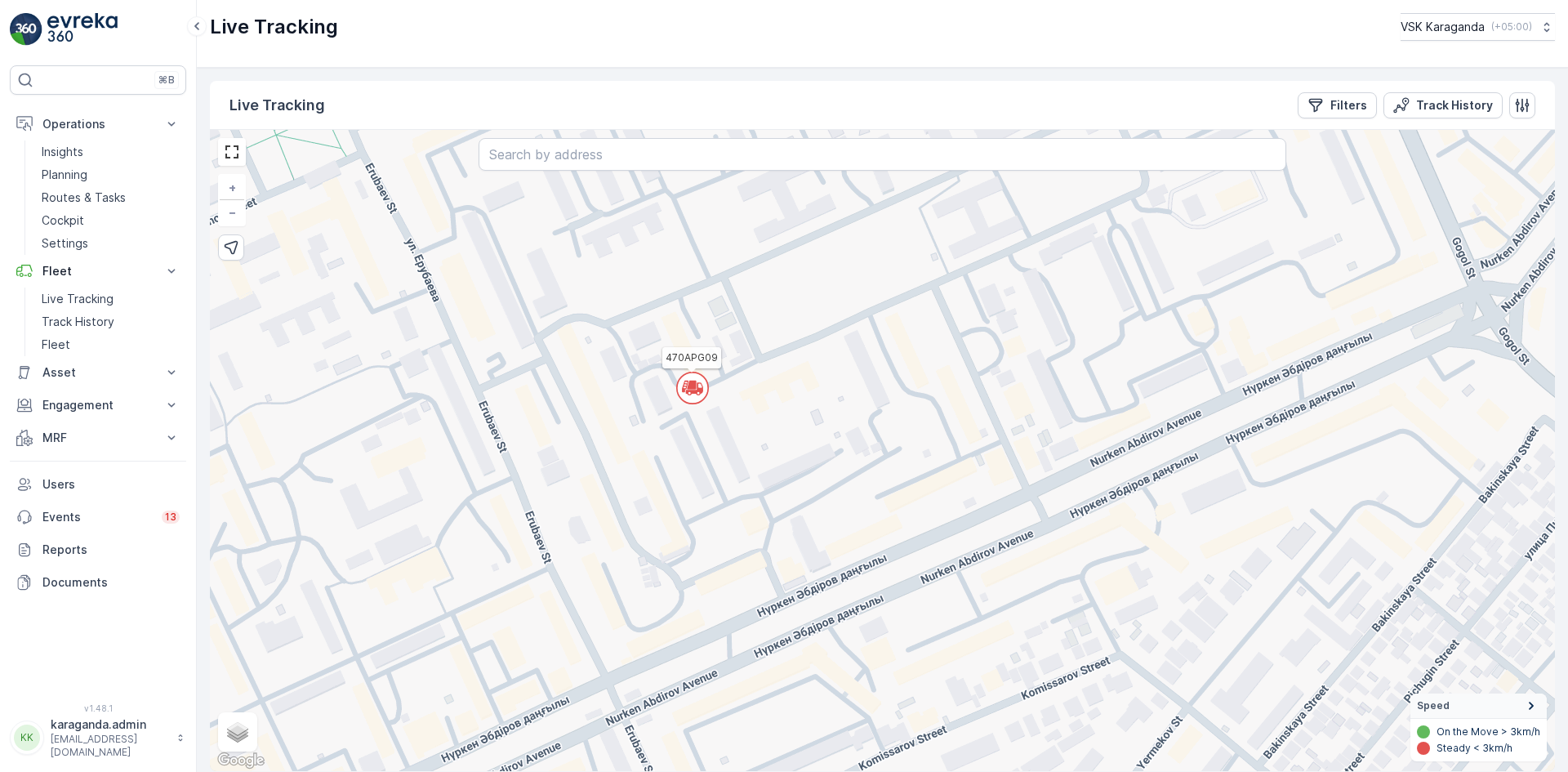
click at [700, 391] on icon at bounding box center [699, 386] width 5 height 7
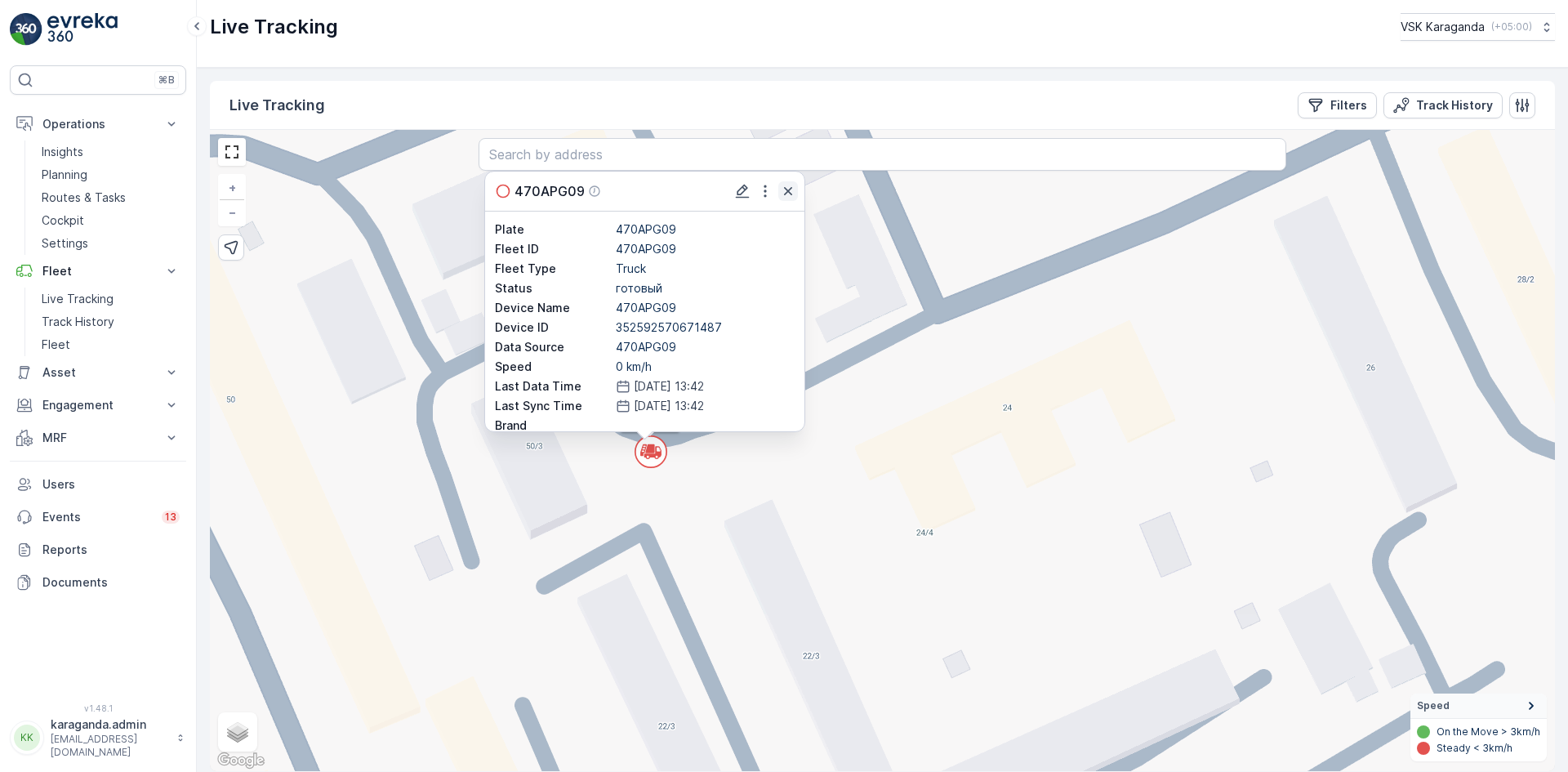
click at [789, 191] on icon "button" at bounding box center [788, 192] width 8 height 8
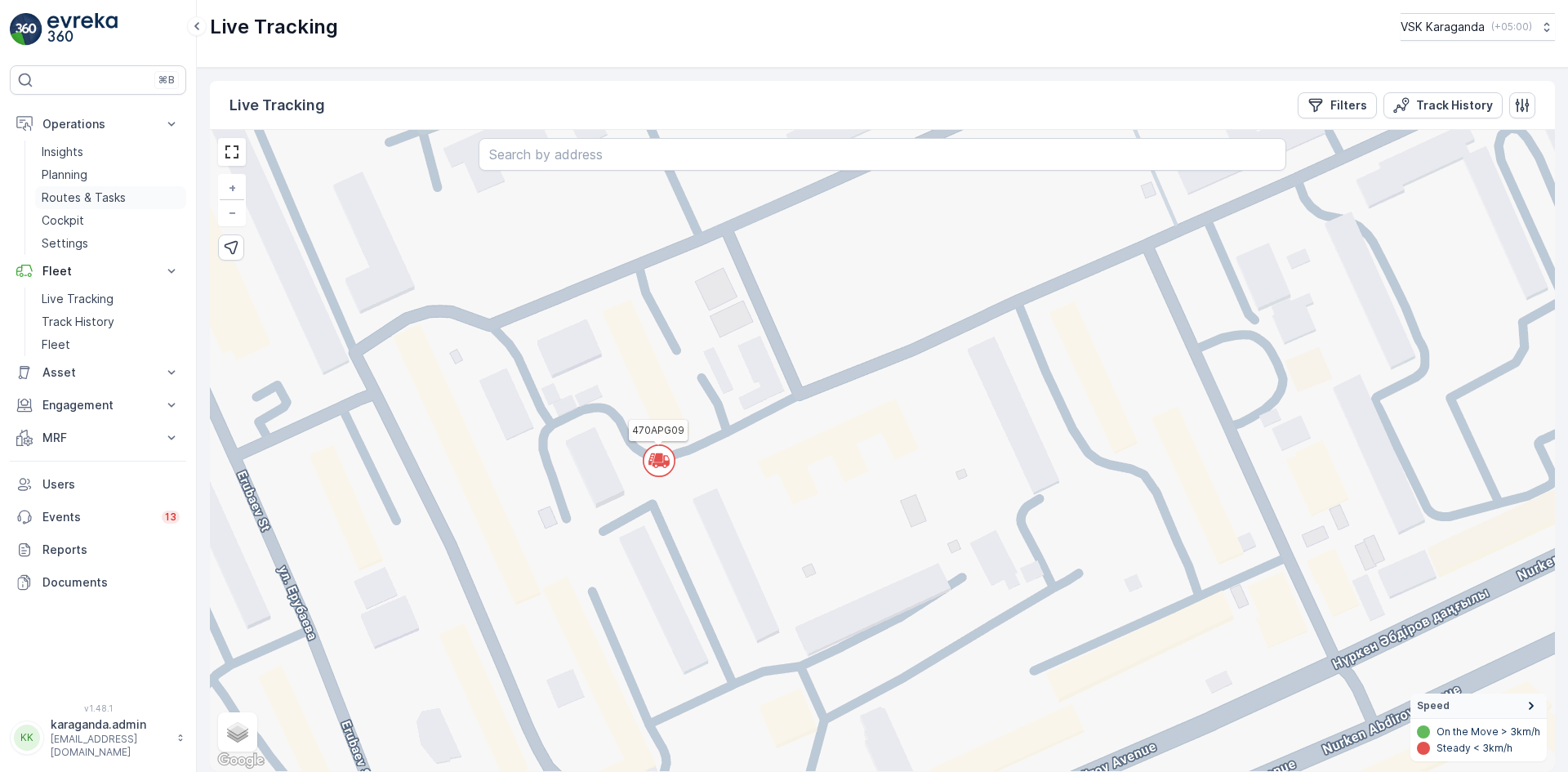
click at [79, 202] on p "Routes & Tasks" at bounding box center [83, 198] width 84 height 17
